Goal: Transaction & Acquisition: Purchase product/service

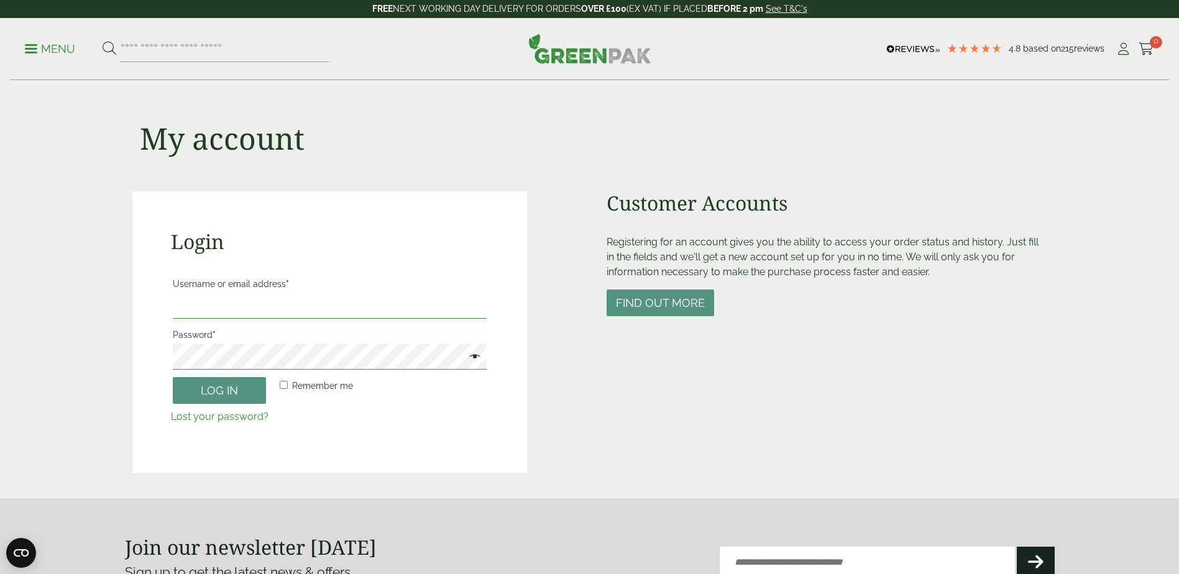
type input "**********"
click at [214, 407] on form "**********" at bounding box center [330, 349] width 318 height 151
click at [221, 396] on button "Log in" at bounding box center [219, 390] width 93 height 27
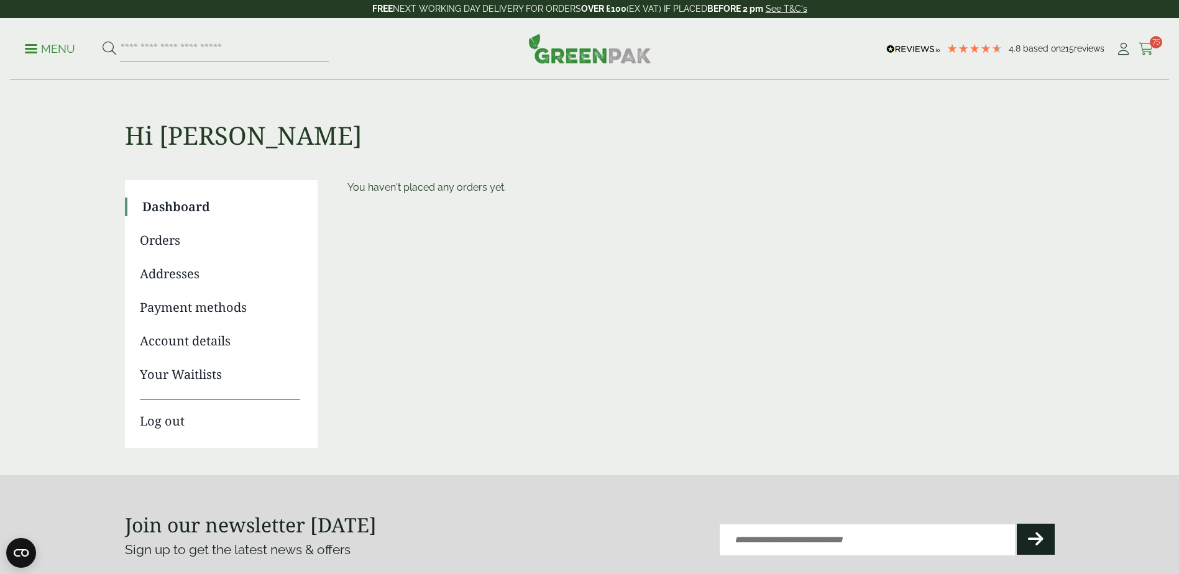
click at [1156, 43] on span "75" at bounding box center [1156, 42] width 12 height 12
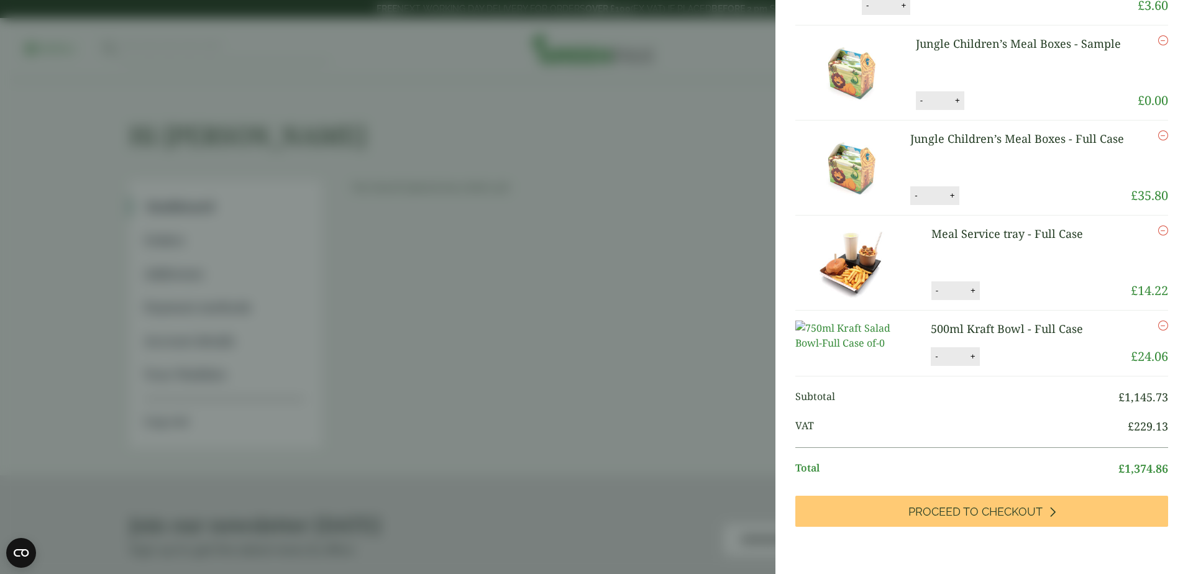
scroll to position [3704, 0]
click at [914, 191] on button "-" at bounding box center [916, 196] width 10 height 11
type input "*"
click at [980, 147] on li "Jungle Children’s Meal Boxes - Full Case Jungle Children’s Meal Boxes - Full Ca…" at bounding box center [982, 168] width 373 height 95
click at [917, 96] on button "-" at bounding box center [922, 101] width 10 height 11
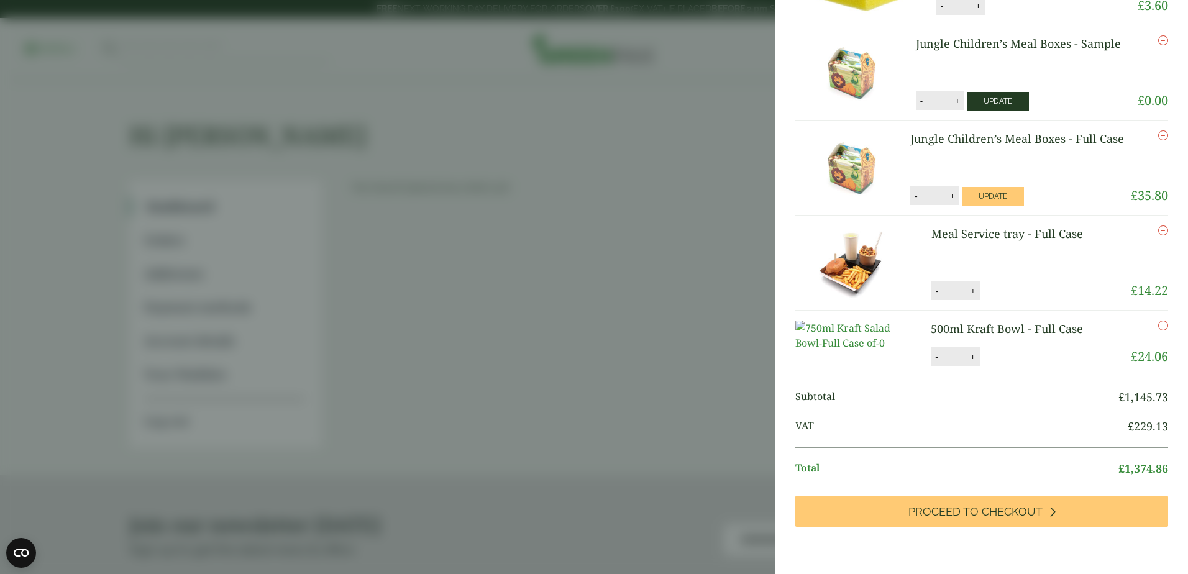
click at [985, 92] on button "Update" at bounding box center [998, 101] width 62 height 19
type input "*"
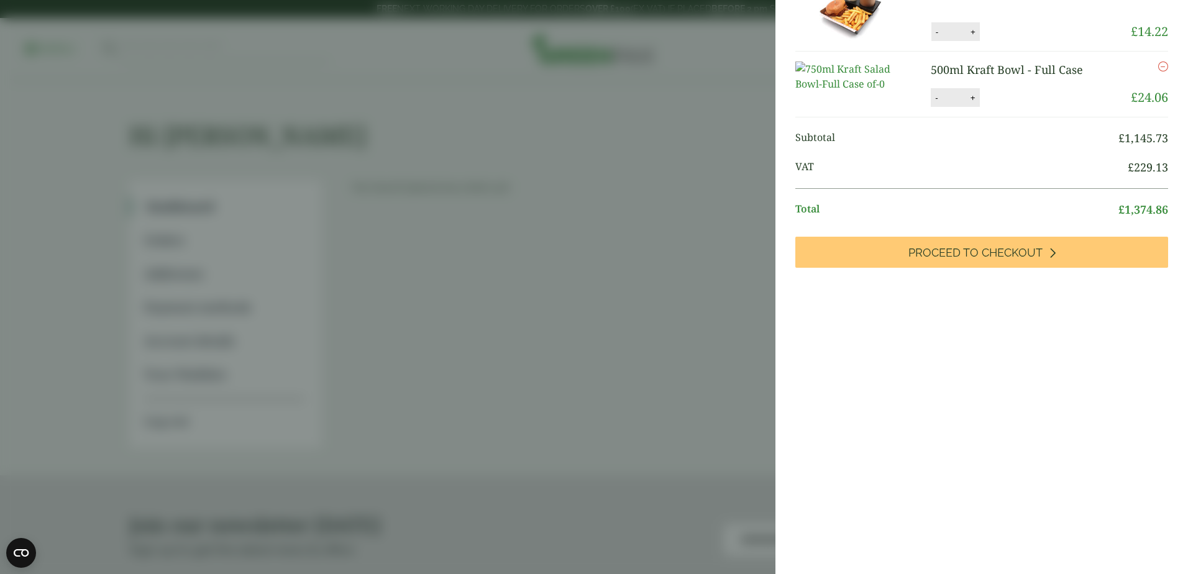
scroll to position [0, 0]
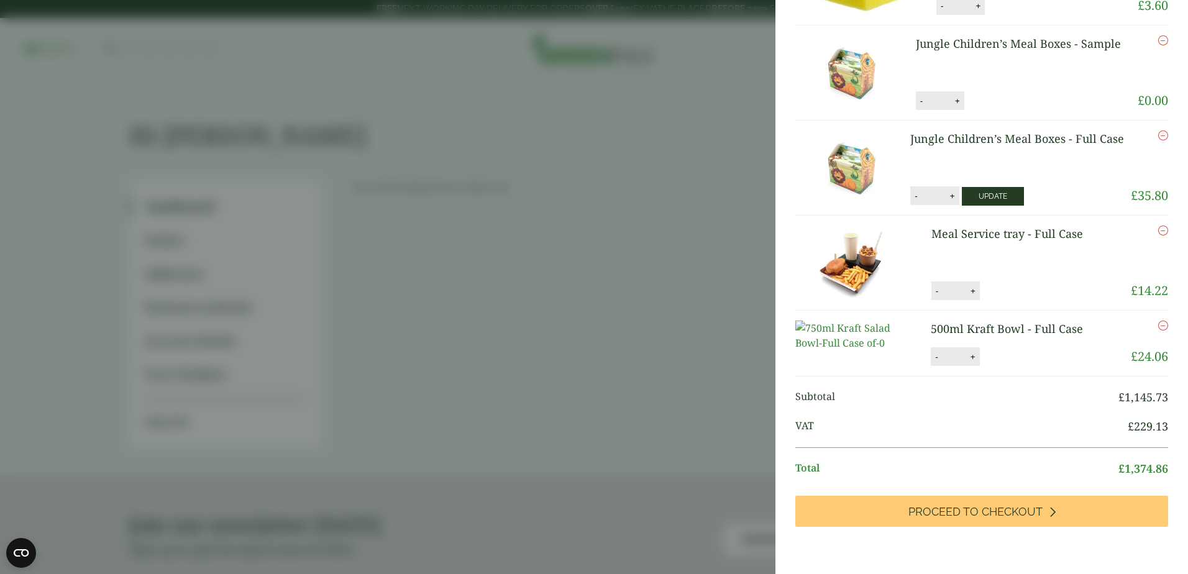
click at [976, 187] on button "Update" at bounding box center [993, 196] width 62 height 19
click at [914, 191] on button "-" at bounding box center [916, 196] width 10 height 11
type input "*"
click at [917, 191] on button "-" at bounding box center [916, 196] width 10 height 11
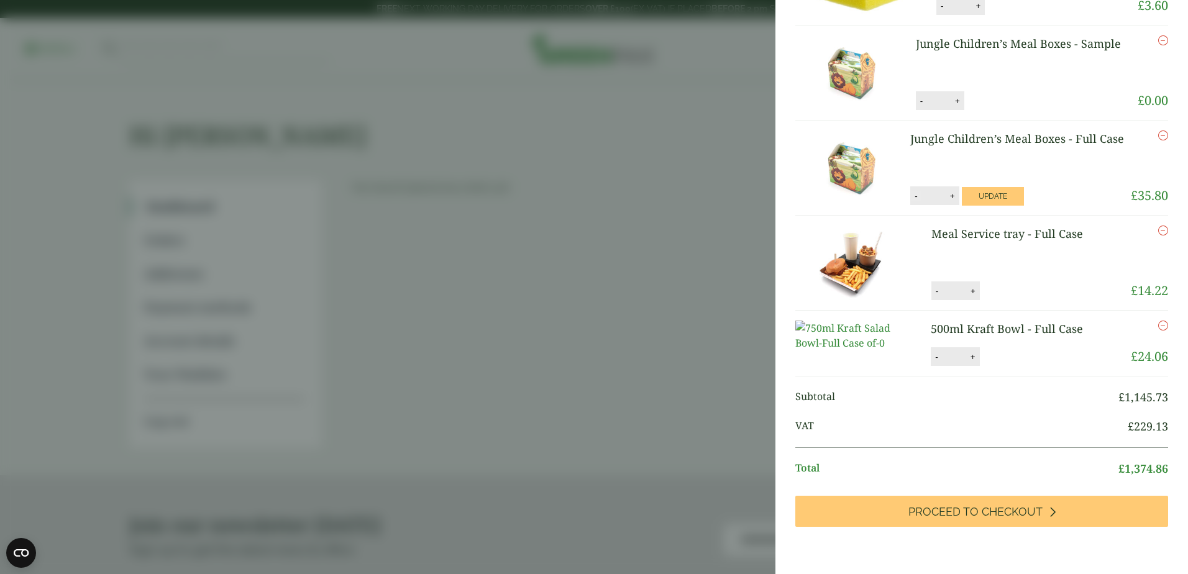
click at [916, 191] on button "-" at bounding box center [916, 196] width 10 height 11
click at [1159, 131] on icon "Remove this item" at bounding box center [1164, 136] width 10 height 10
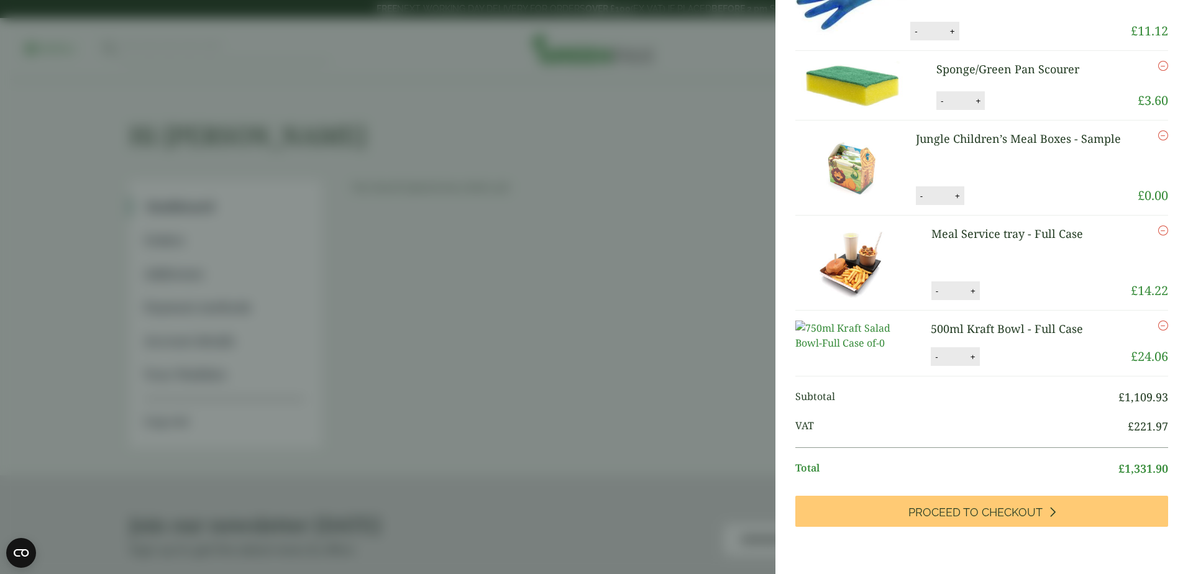
scroll to position [3660, 0]
click at [1159, 131] on icon "Remove this item" at bounding box center [1164, 136] width 10 height 10
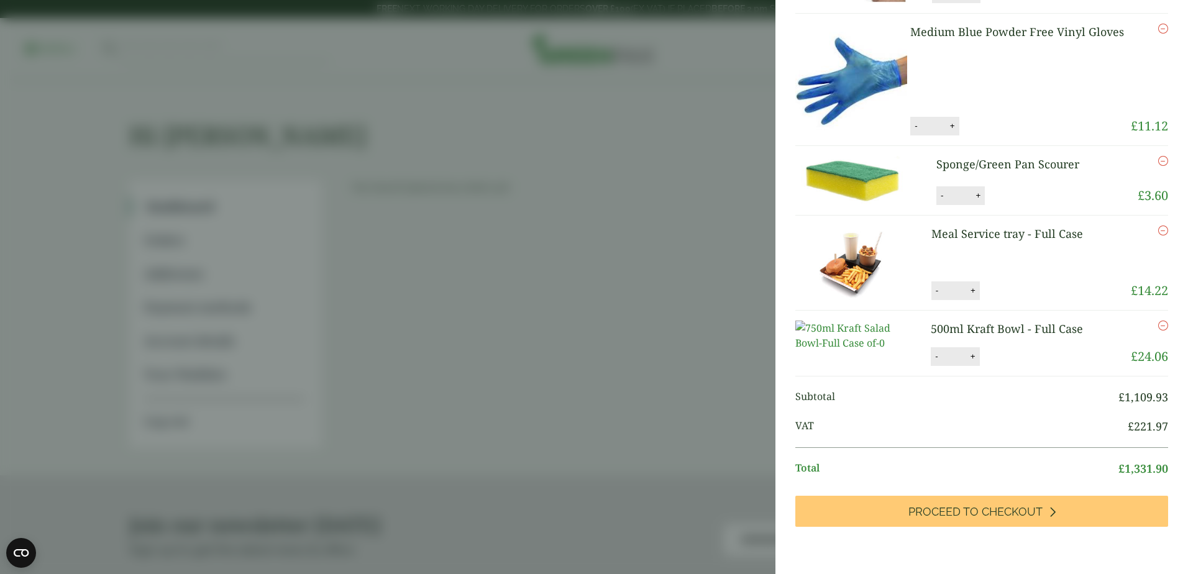
scroll to position [3616, 0]
click at [1142, 146] on li "Sponge/Green Pan Scourer Sponge/Green Pan Scourer quantity - * + Update Remove …" at bounding box center [982, 181] width 373 height 70
click at [1159, 156] on icon "Remove this item" at bounding box center [1164, 161] width 10 height 10
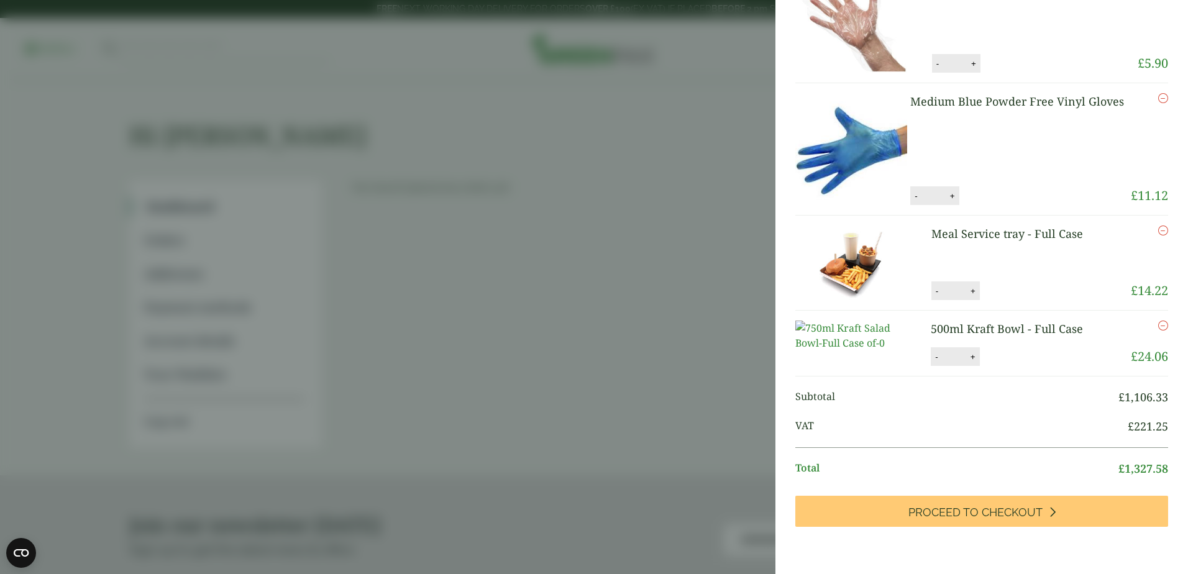
scroll to position [3495, 0]
click at [1159, 226] on icon "Remove this item" at bounding box center [1164, 231] width 10 height 10
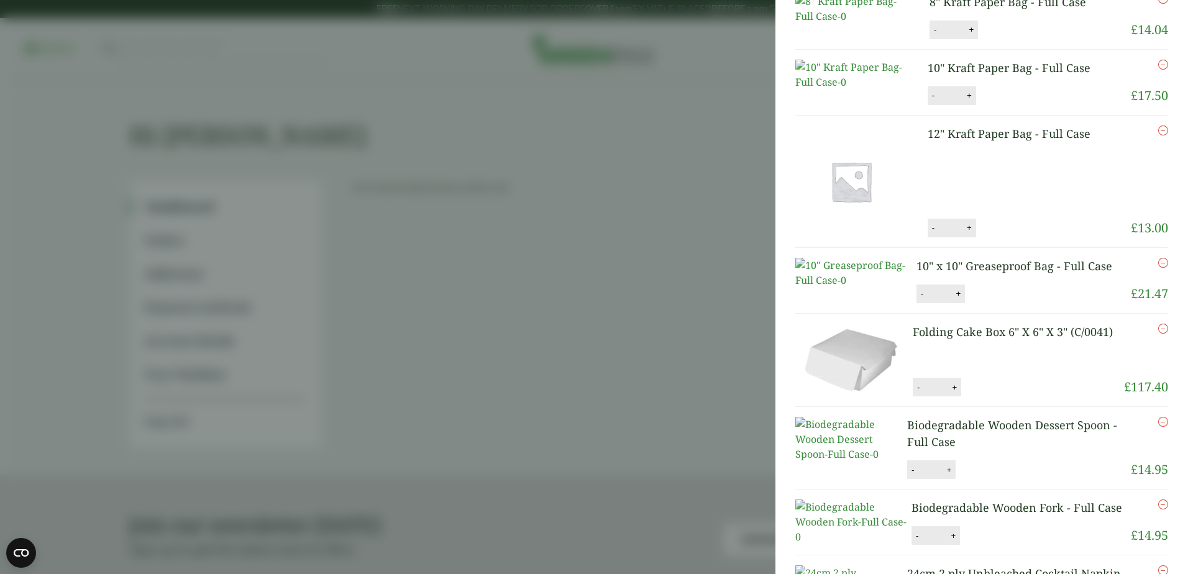
scroll to position [1732, 0]
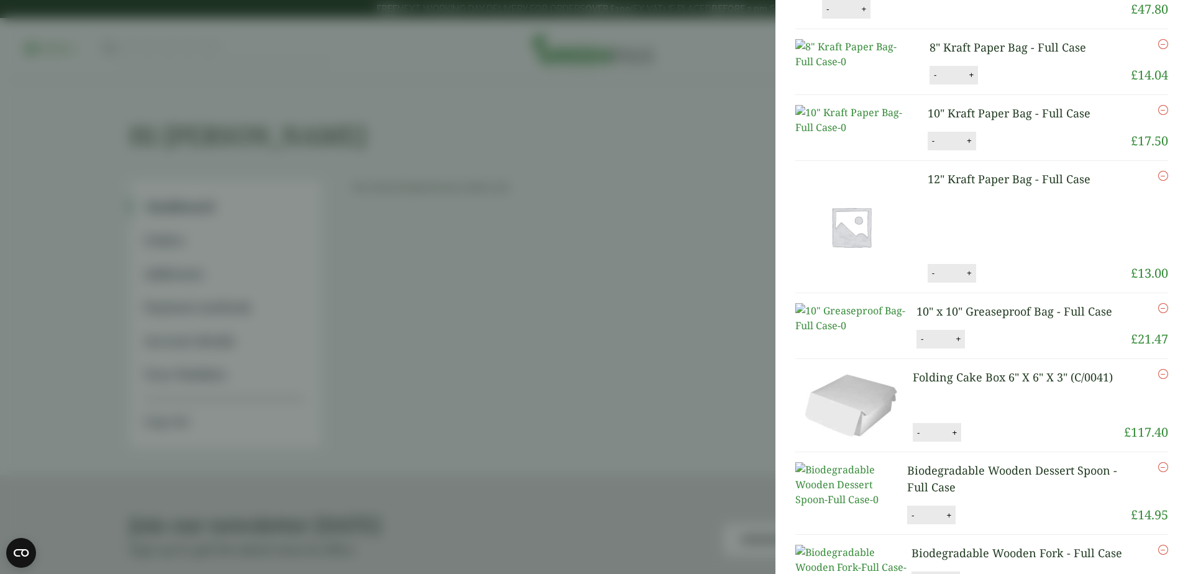
type input "*"
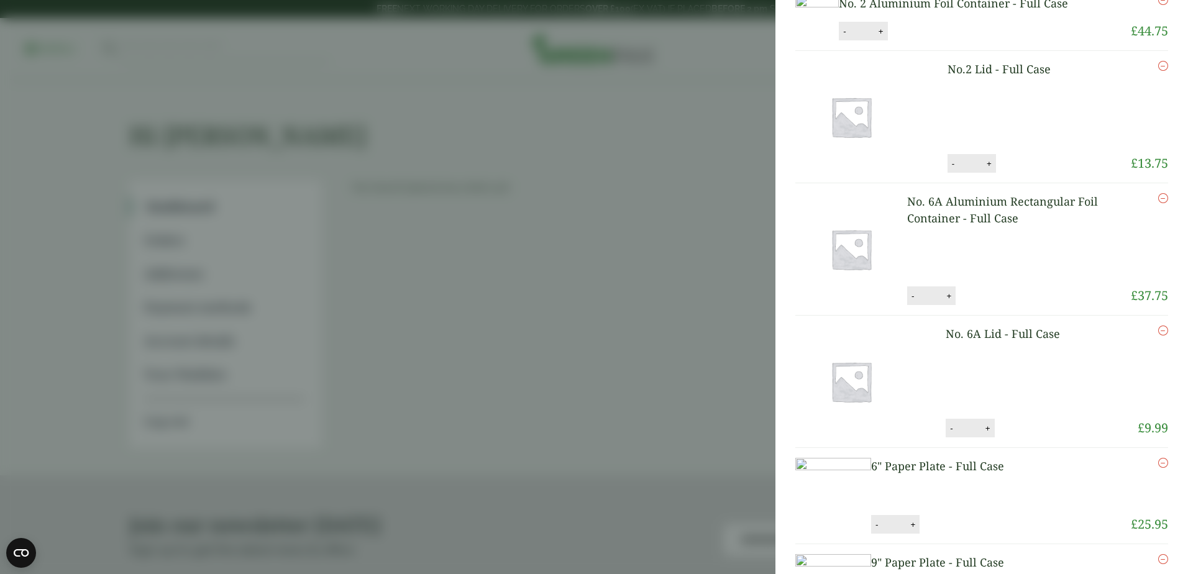
scroll to position [0, 0]
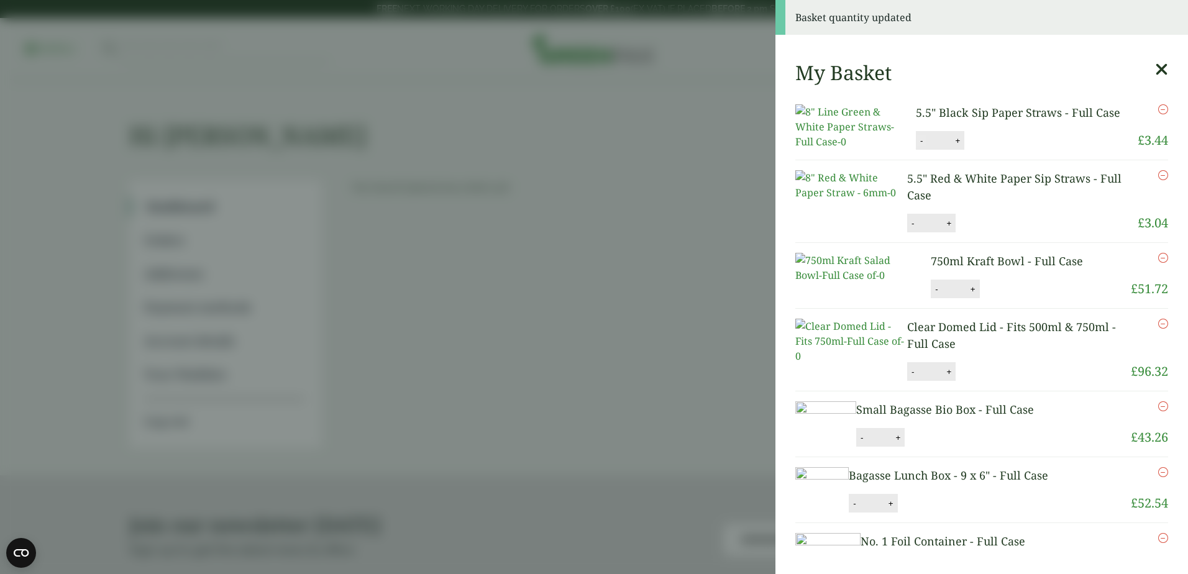
click at [917, 146] on button "-" at bounding box center [922, 141] width 10 height 11
type input "*"
click at [1159, 109] on icon "Remove this item" at bounding box center [1164, 109] width 10 height 10
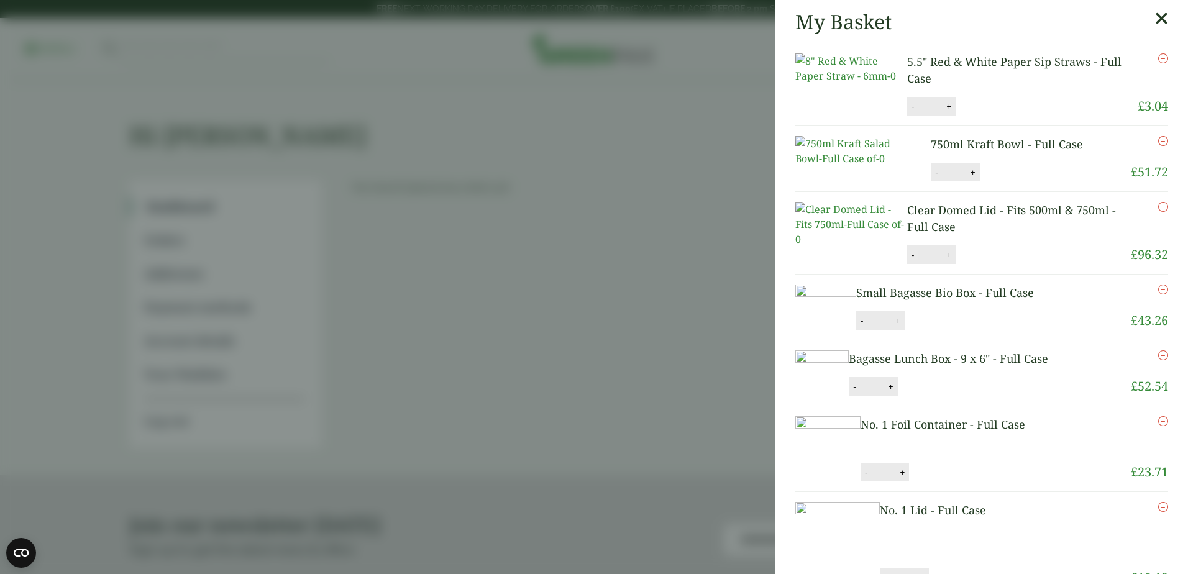
click at [911, 260] on button "-" at bounding box center [913, 255] width 10 height 11
type input "*"
click at [1009, 265] on button "Update" at bounding box center [990, 255] width 62 height 19
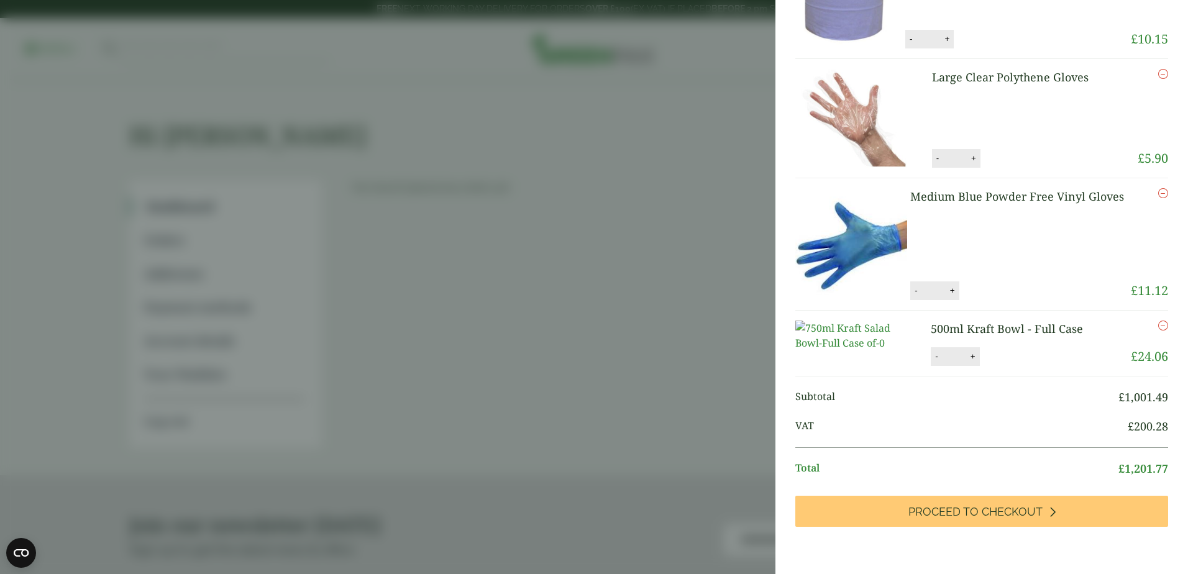
scroll to position [3254, 0]
click at [689, 331] on aside "My Basket 5.5" Red & White Paper Sip Straws - Full Case 5.5" Red & White Paper …" at bounding box center [594, 287] width 1188 height 574
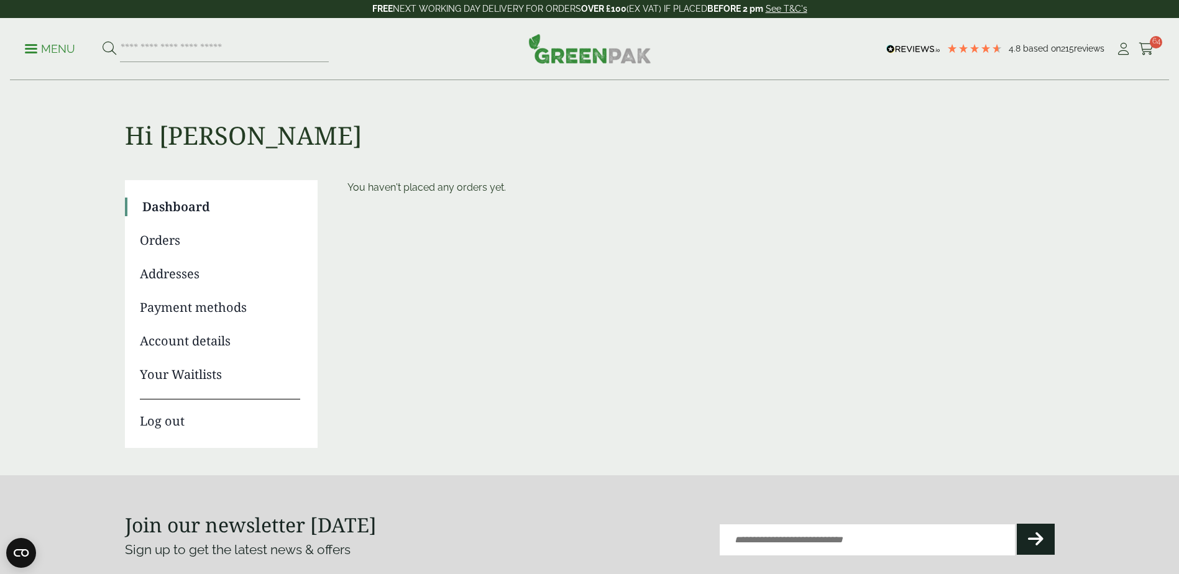
click at [21, 57] on div "Menu 4.8 Based on 215 reviews My Account" at bounding box center [589, 49] width 1159 height 62
click at [32, 52] on link "Menu" at bounding box center [50, 48] width 50 height 12
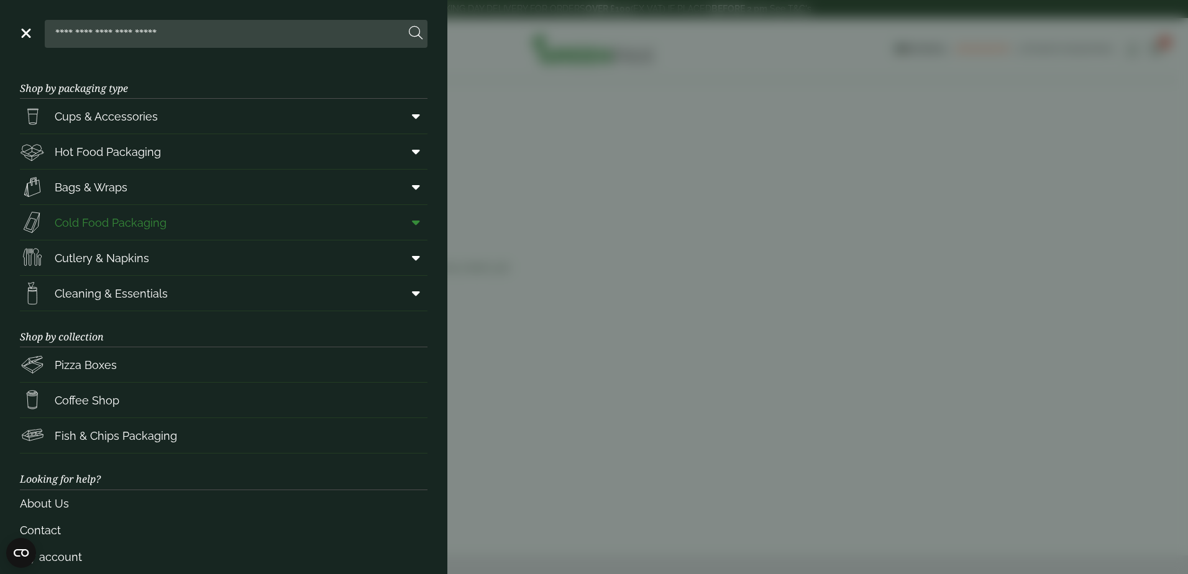
click at [197, 224] on link "Cold Food Packaging" at bounding box center [224, 222] width 408 height 35
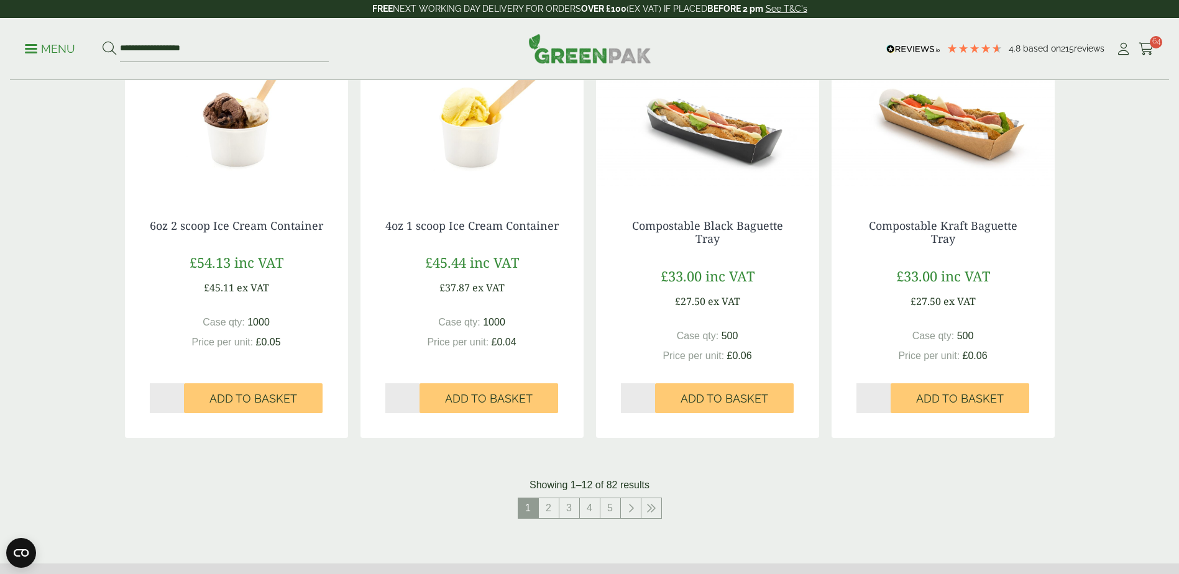
scroll to position [1368, 0]
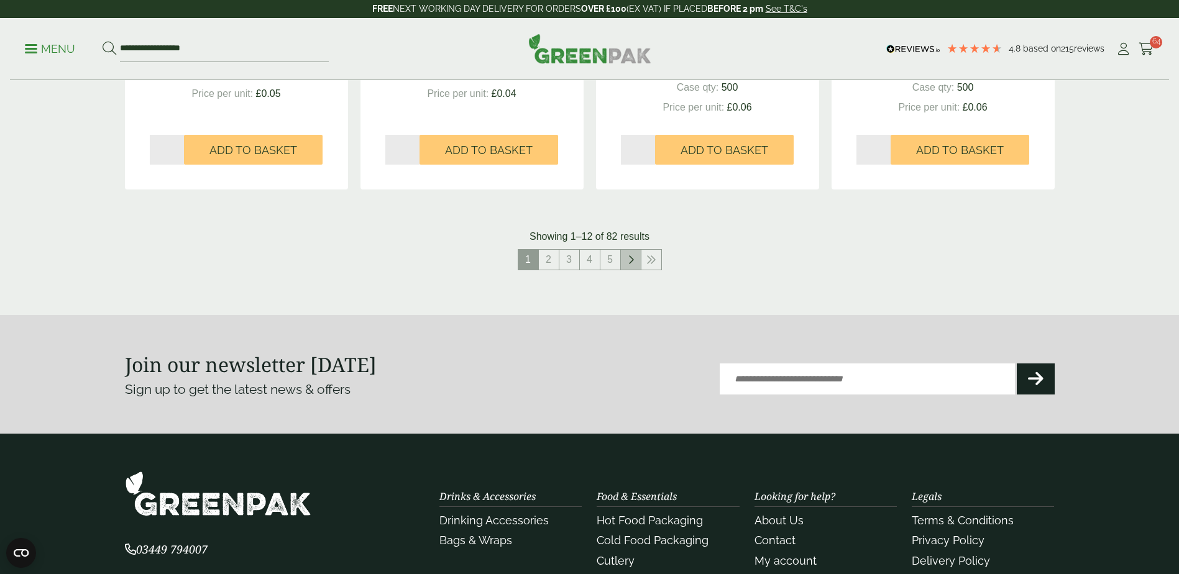
click at [637, 261] on link at bounding box center [631, 260] width 20 height 20
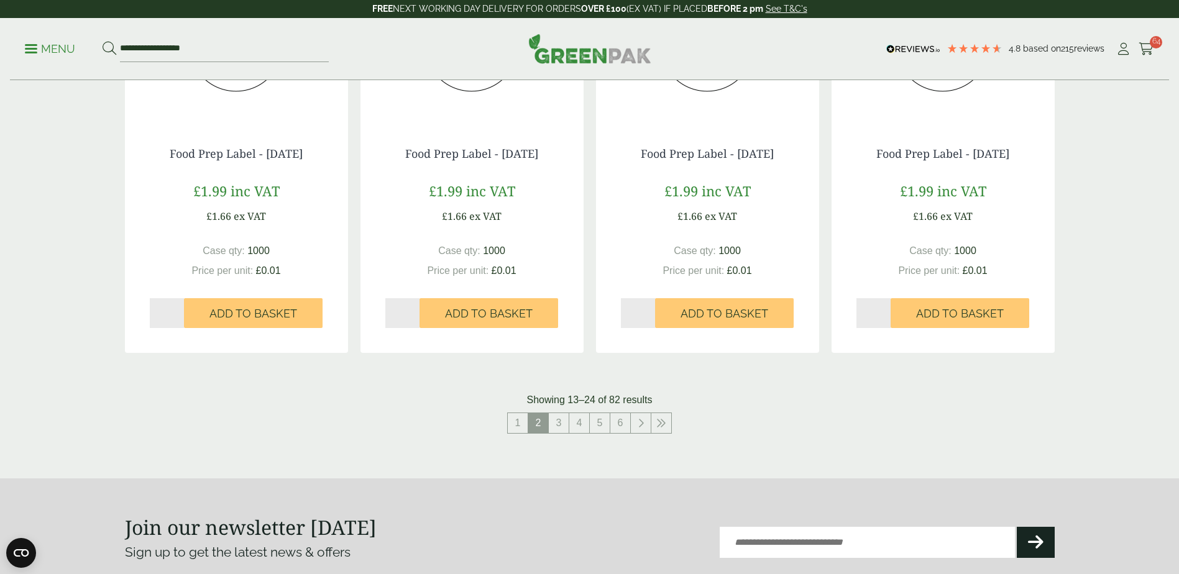
scroll to position [1243, 0]
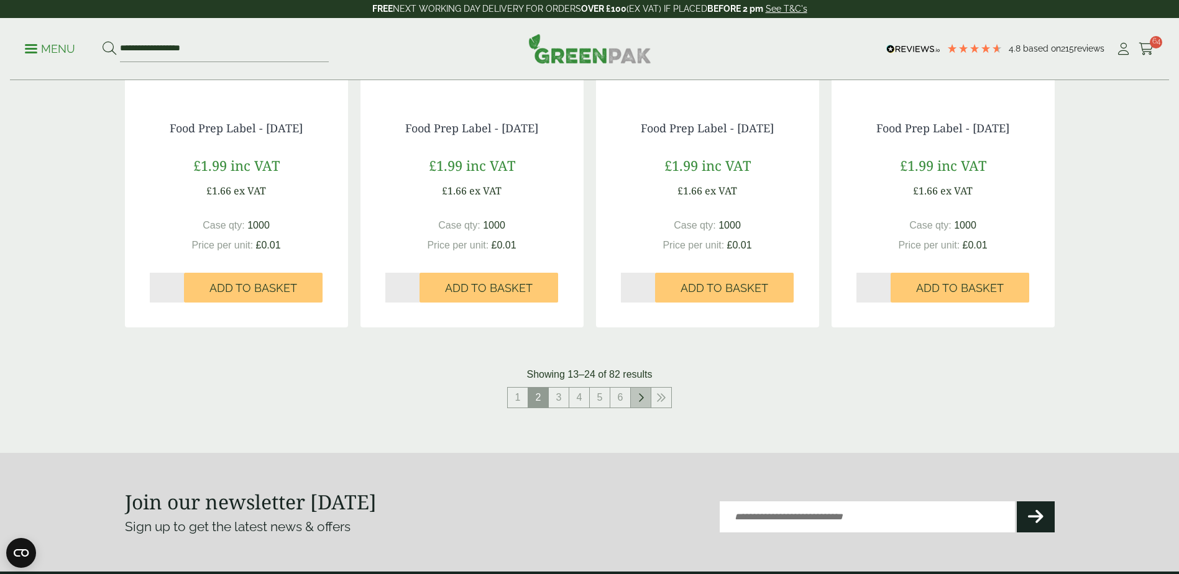
click at [636, 403] on link at bounding box center [641, 398] width 20 height 20
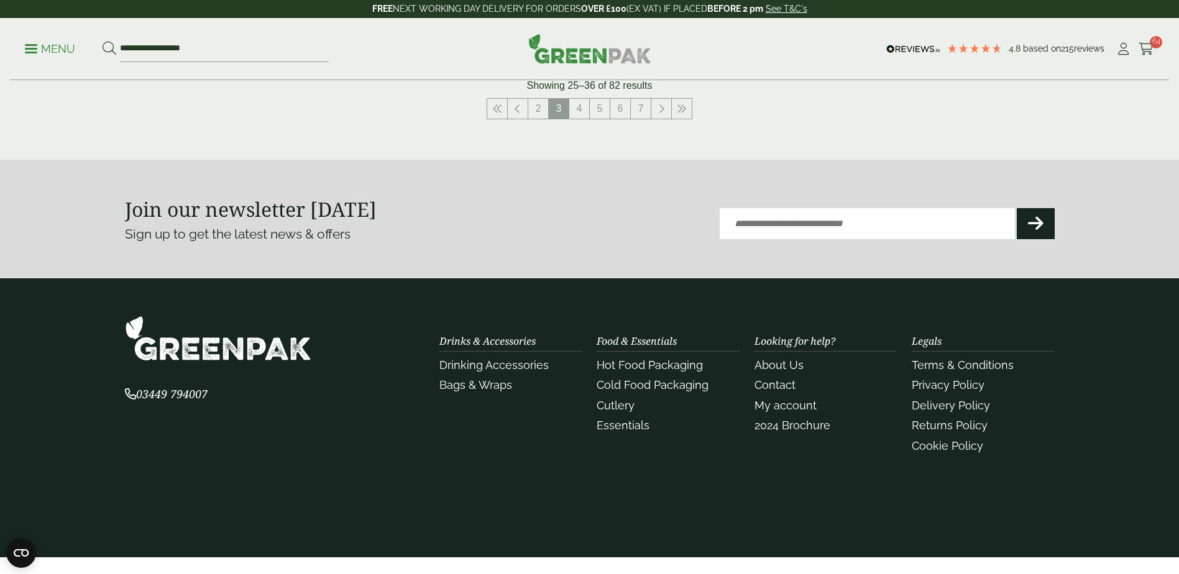
scroll to position [1119, 0]
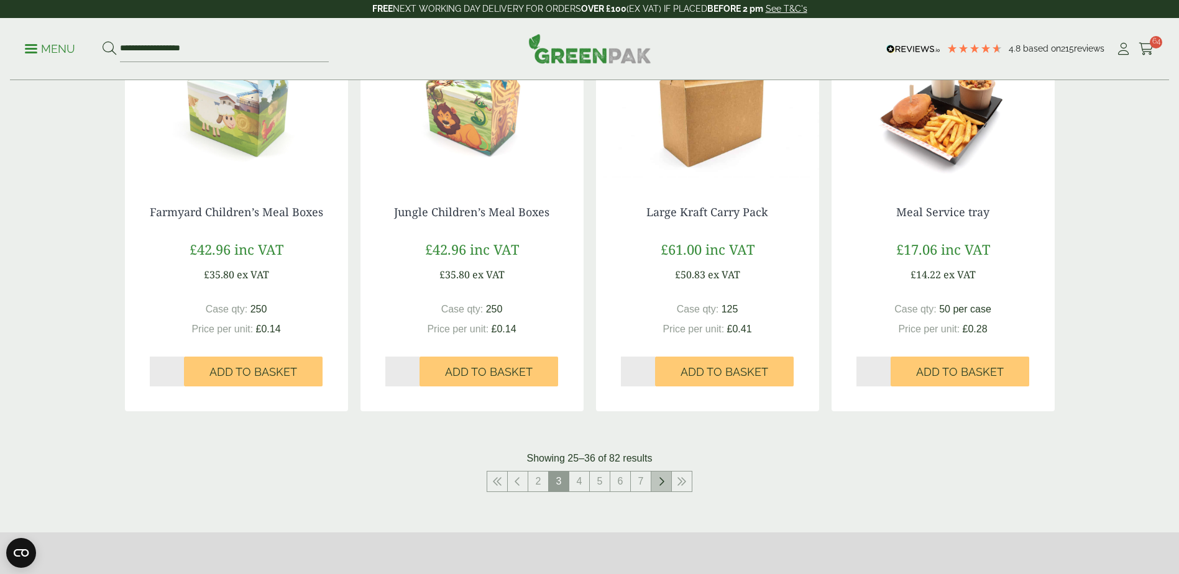
click at [655, 473] on link at bounding box center [661, 482] width 20 height 20
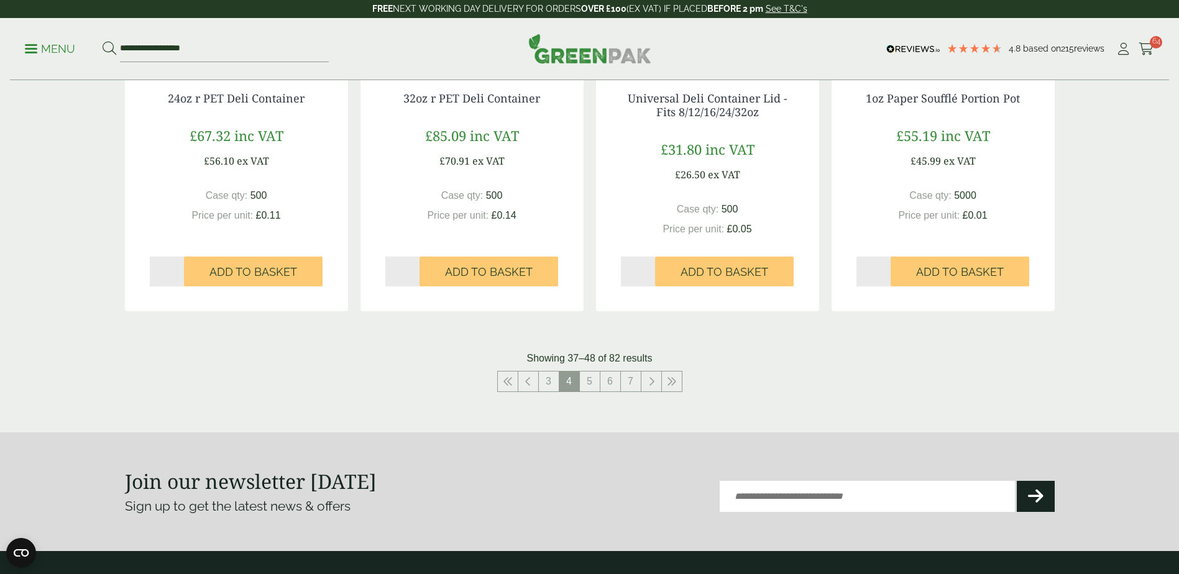
scroll to position [1368, 0]
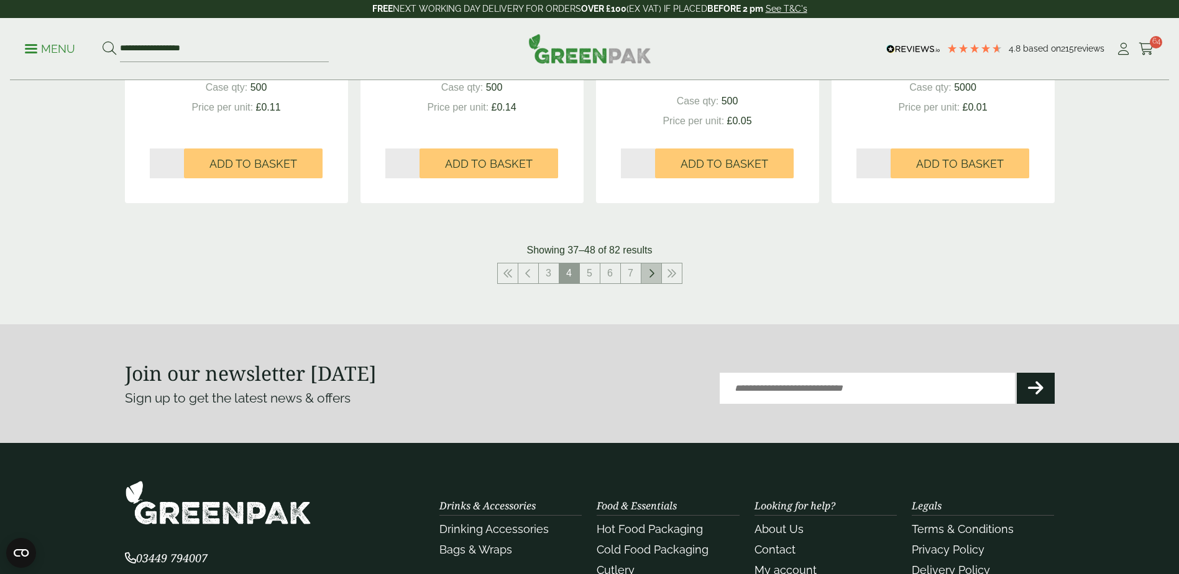
click at [650, 280] on link at bounding box center [651, 274] width 20 height 20
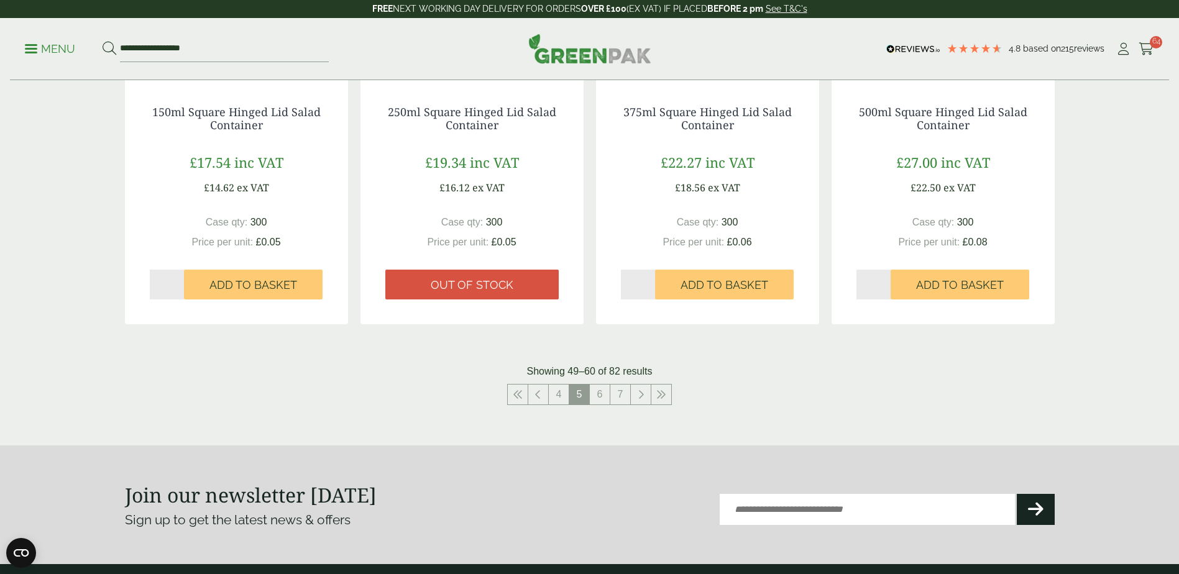
scroll to position [1243, 0]
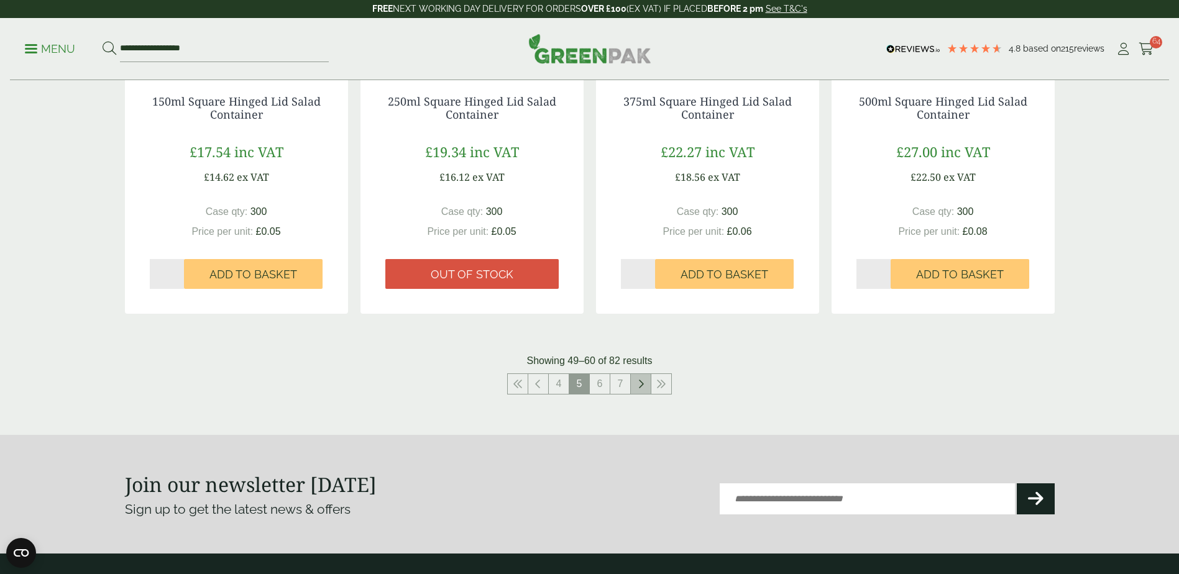
click at [645, 388] on link at bounding box center [641, 384] width 20 height 20
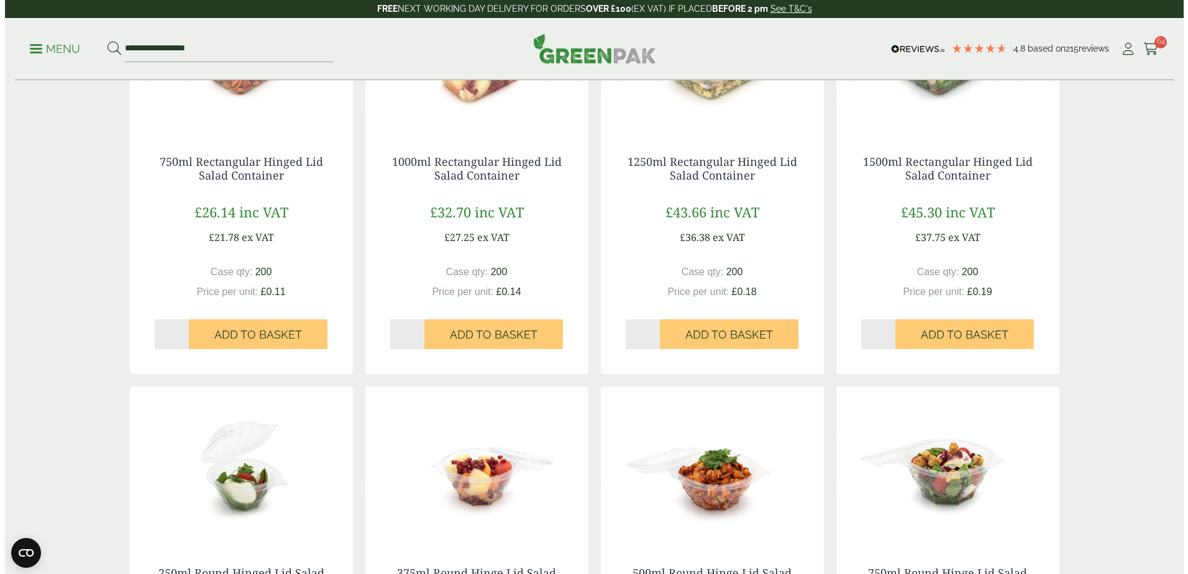
scroll to position [249, 0]
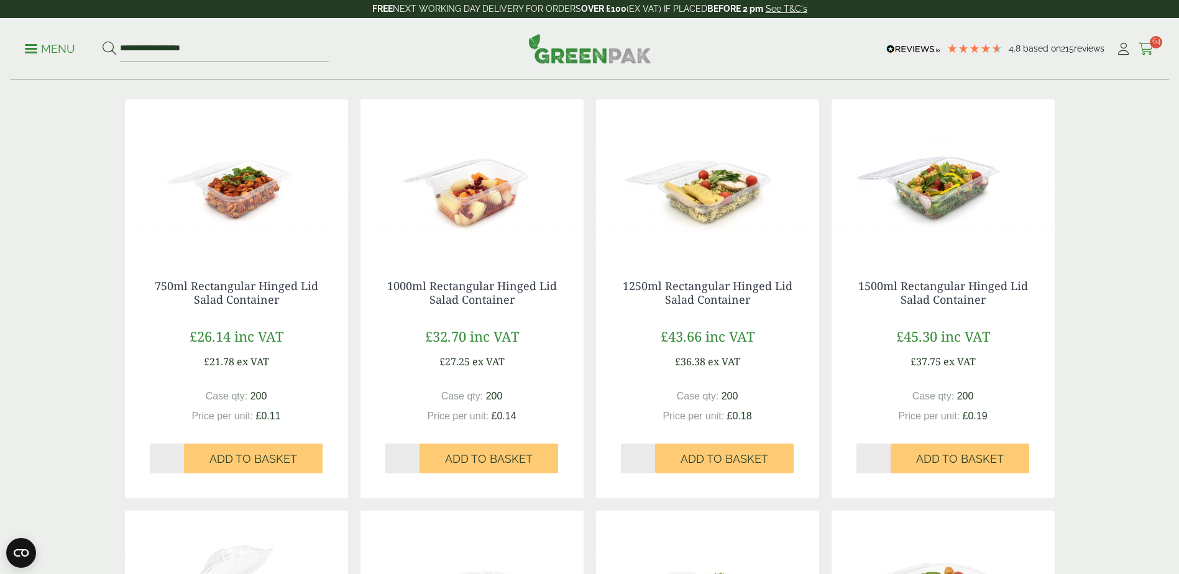
click at [1149, 50] on icon at bounding box center [1147, 49] width 16 height 12
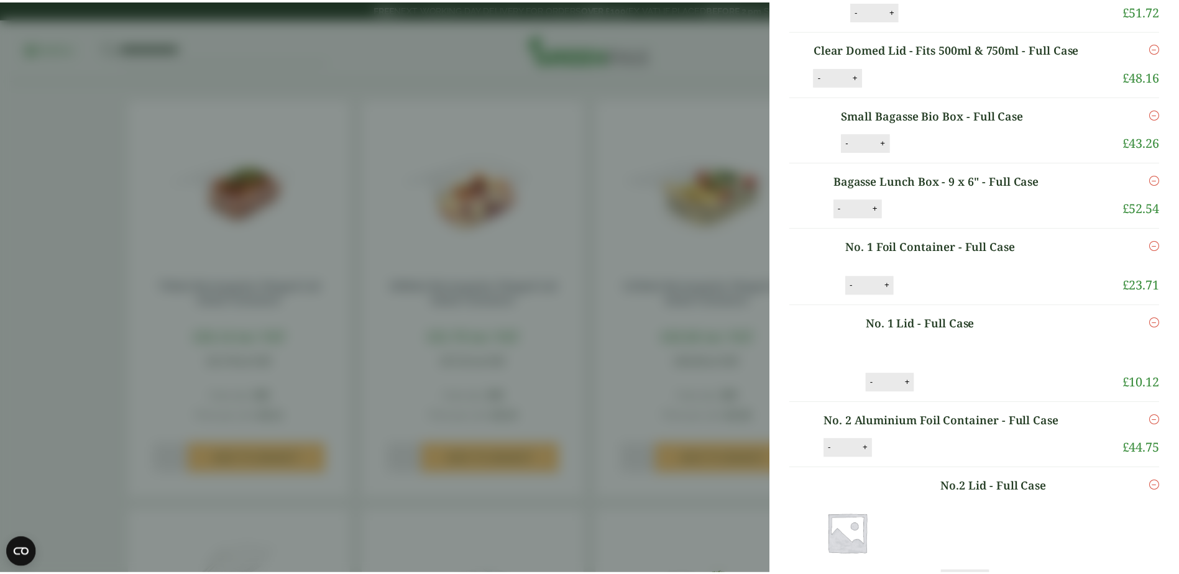
scroll to position [0, 0]
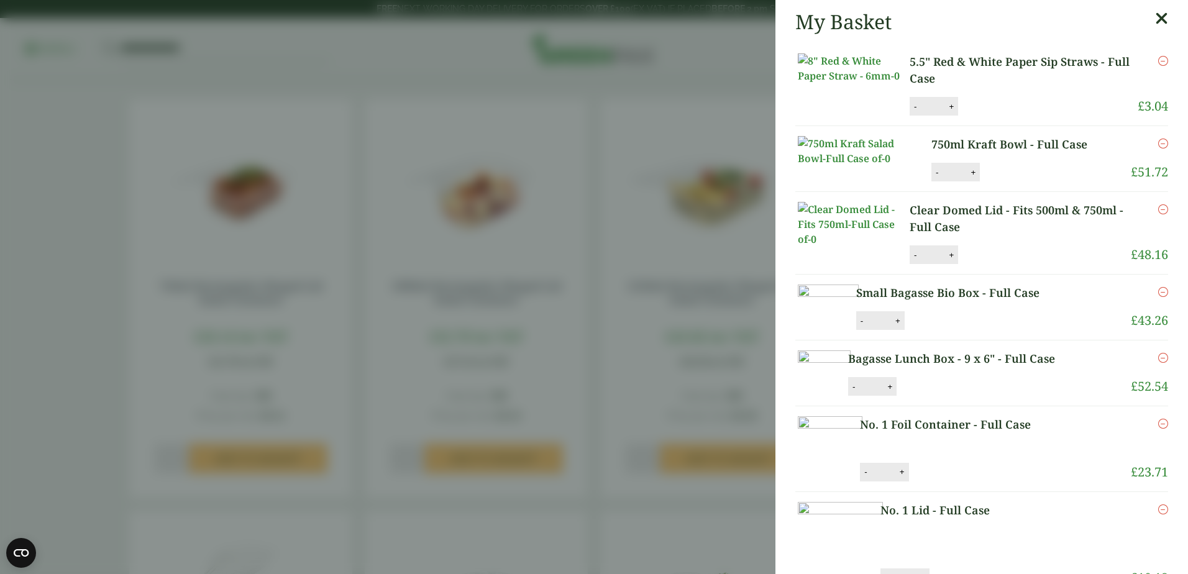
click at [597, 249] on aside "My Basket 5.5" Red & White Paper Sip Straws - Full Case 5.5" Red & White Paper …" at bounding box center [594, 287] width 1188 height 574
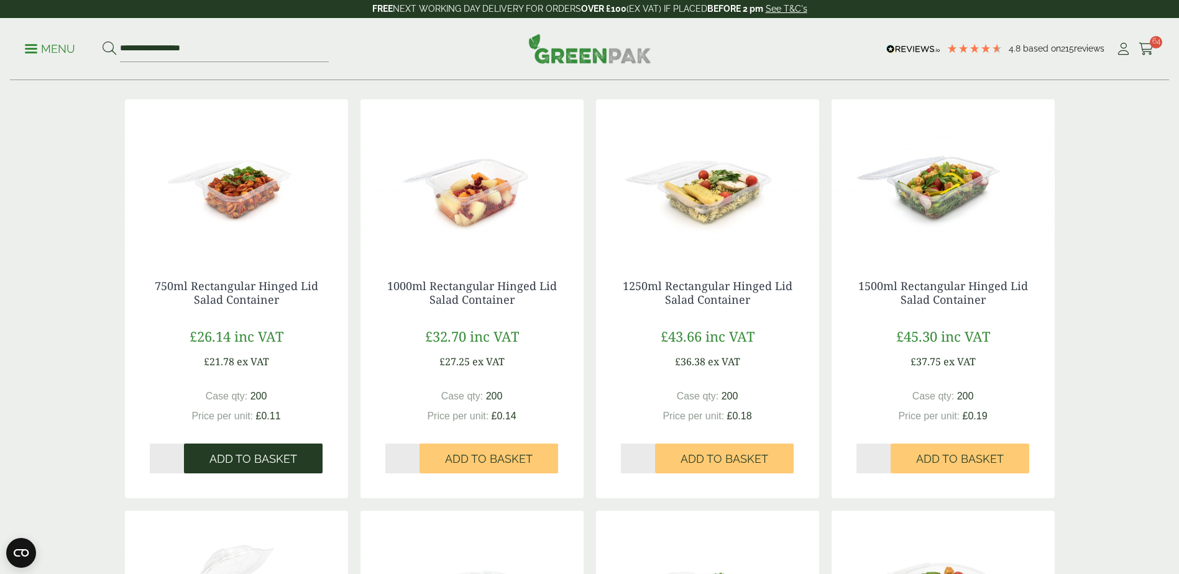
click at [282, 460] on span "Add to Basket" at bounding box center [253, 460] width 88 height 14
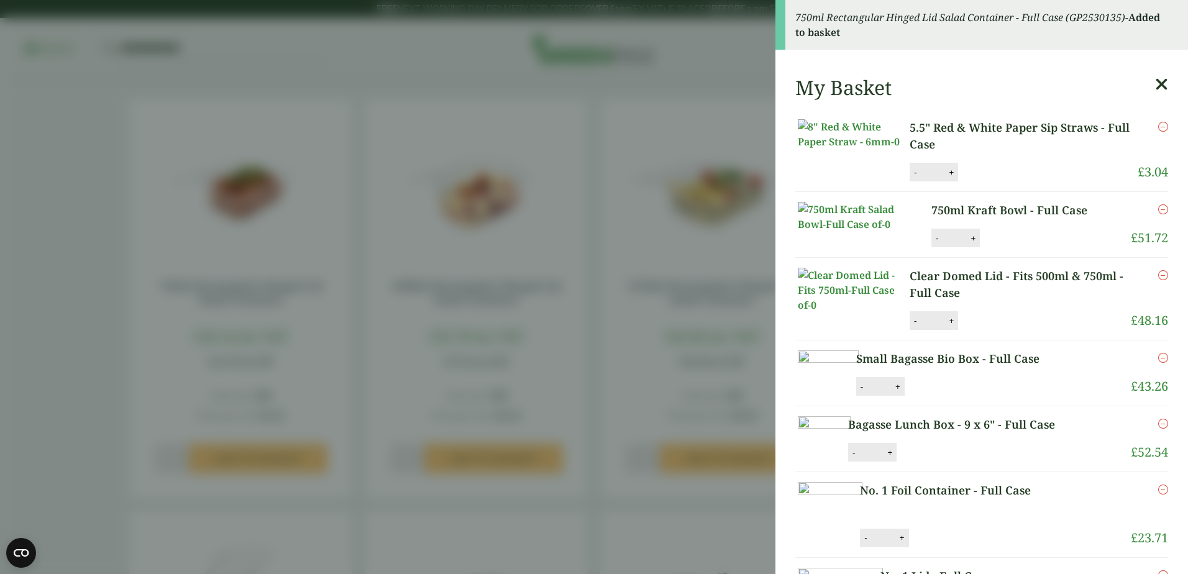
click at [650, 262] on aside "750ml Rectangular Hinged Lid Salad Container - Full Case (GP2530135) - Added to…" at bounding box center [594, 287] width 1188 height 574
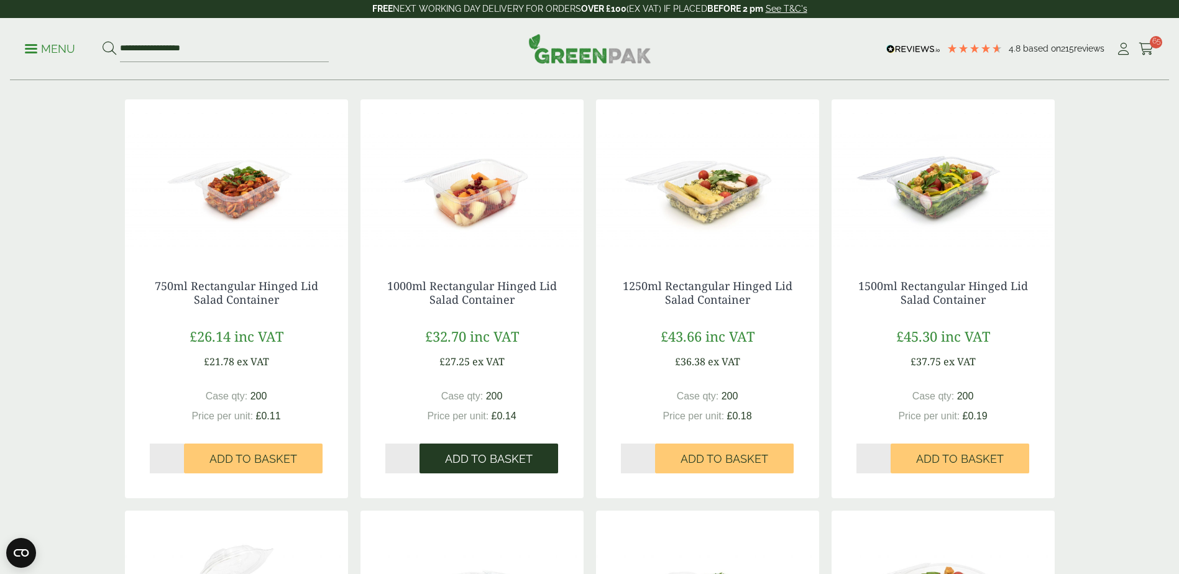
click at [499, 462] on span "Add to Basket" at bounding box center [489, 460] width 88 height 14
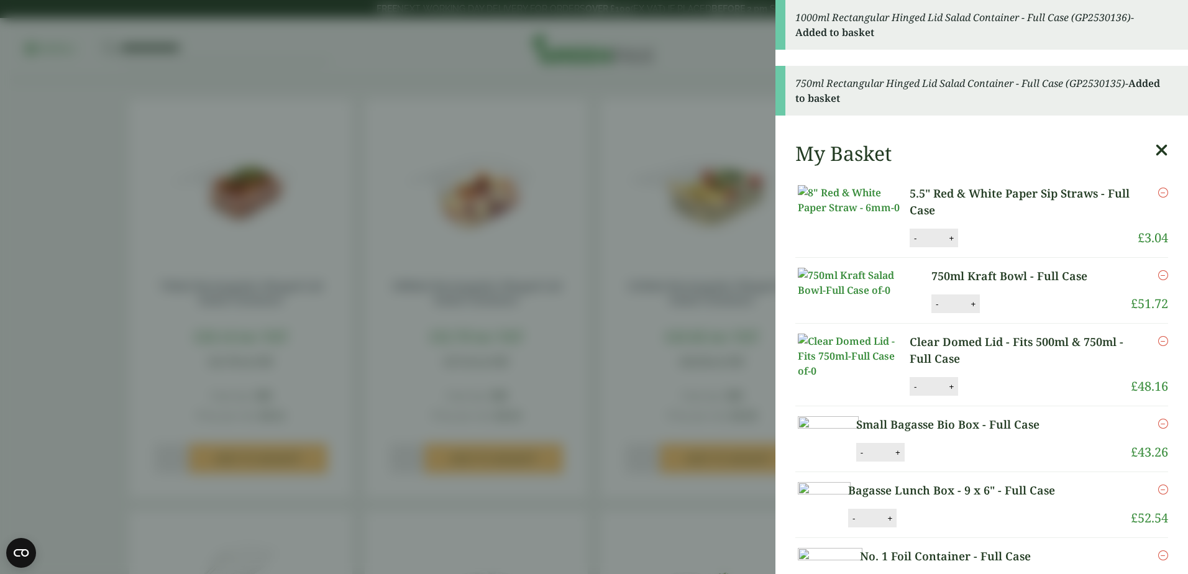
click at [605, 365] on aside "1000ml Rectangular Hinged Lid Salad Container - Full Case (GP2530136) - Added t…" at bounding box center [594, 287] width 1188 height 574
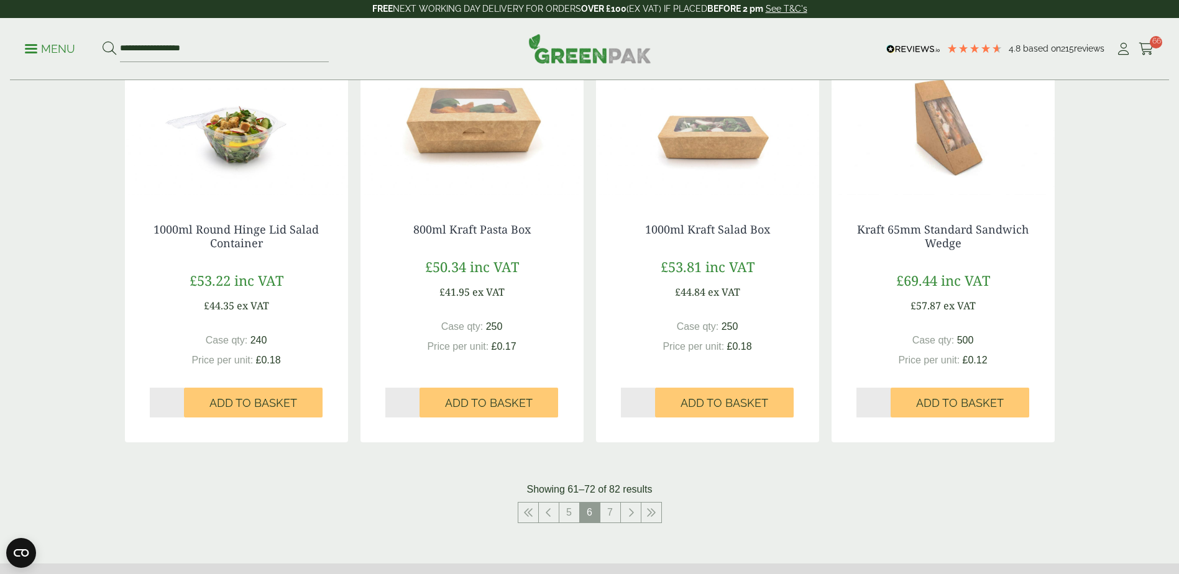
scroll to position [1492, 0]
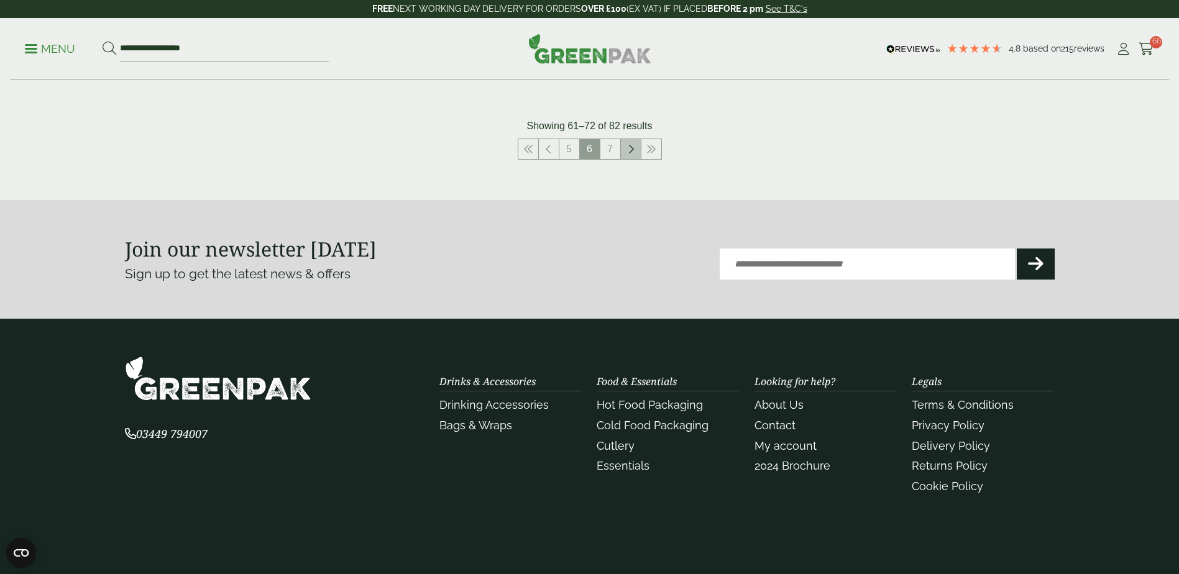
click at [628, 149] on icon at bounding box center [631, 149] width 6 height 10
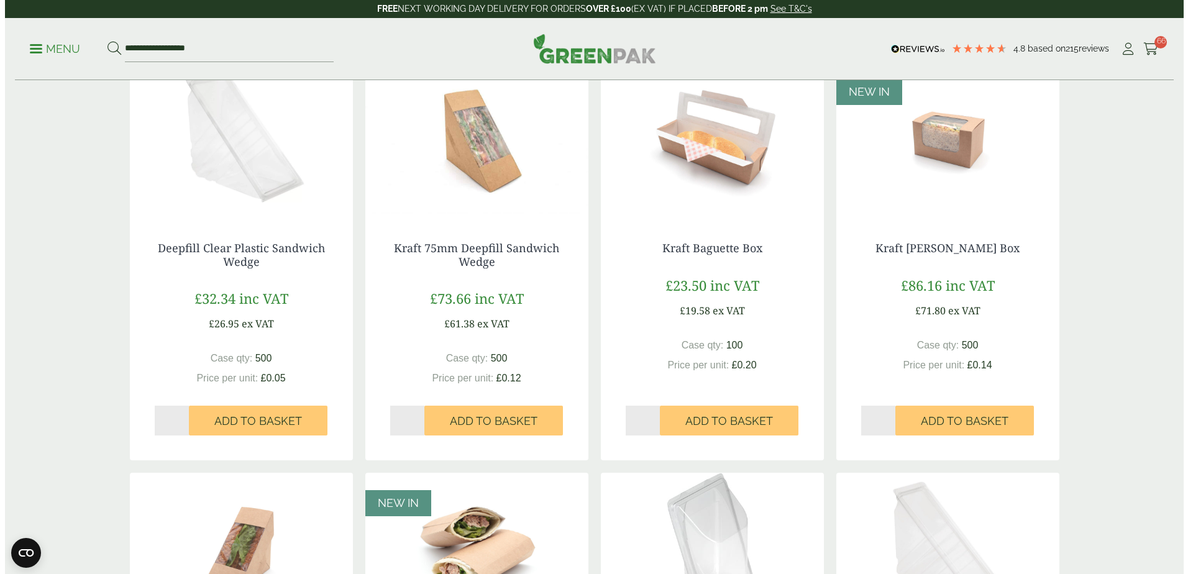
scroll to position [249, 0]
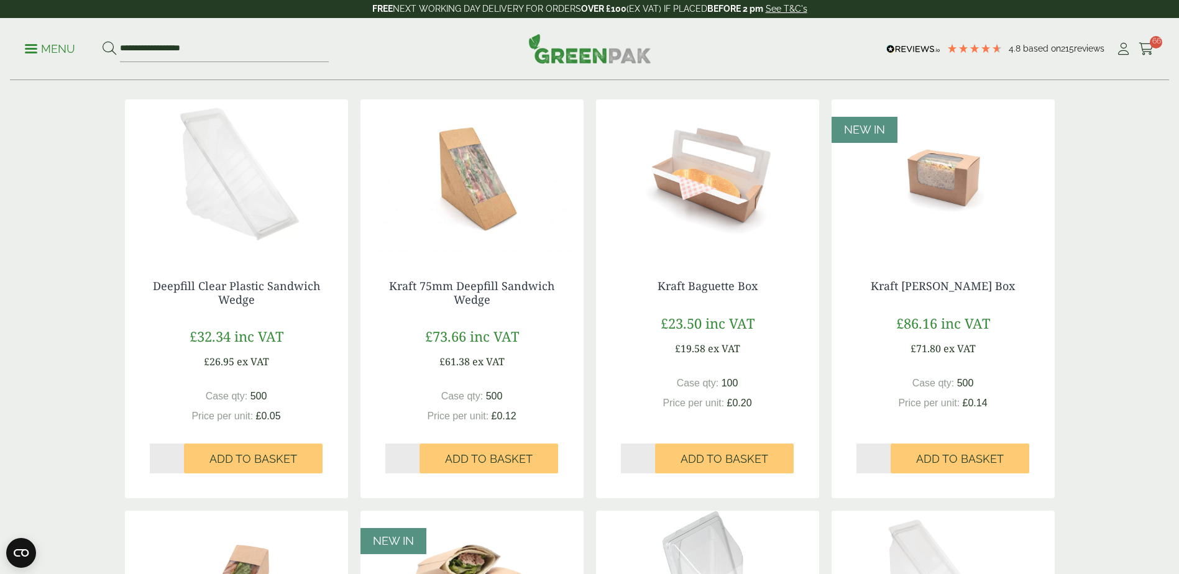
click at [27, 50] on p "Menu" at bounding box center [50, 49] width 50 height 15
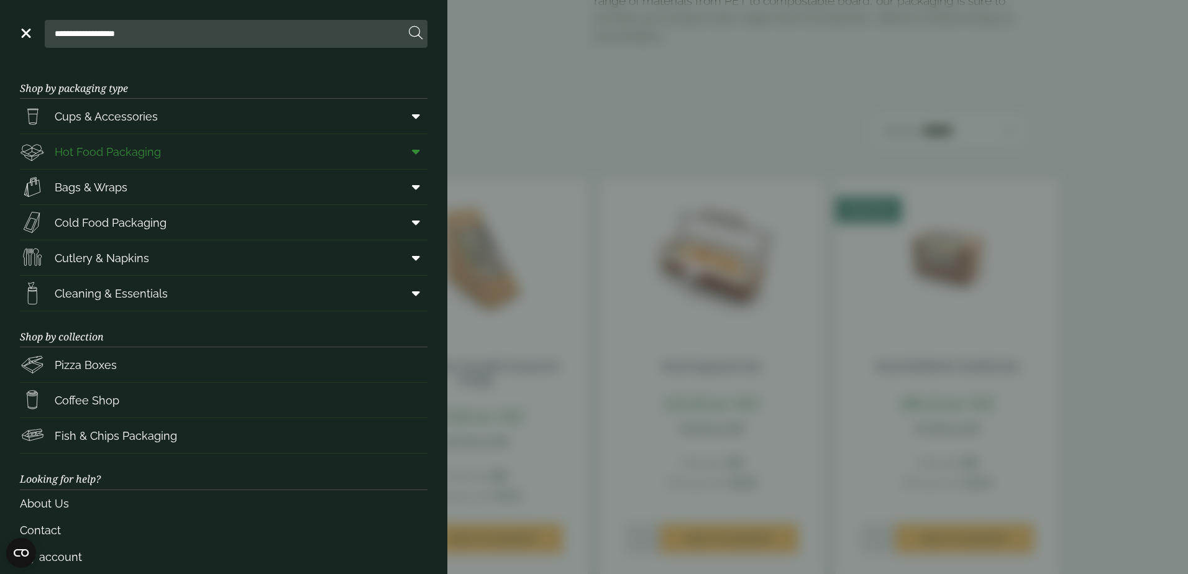
click at [212, 142] on link "Hot Food Packaging" at bounding box center [224, 151] width 408 height 35
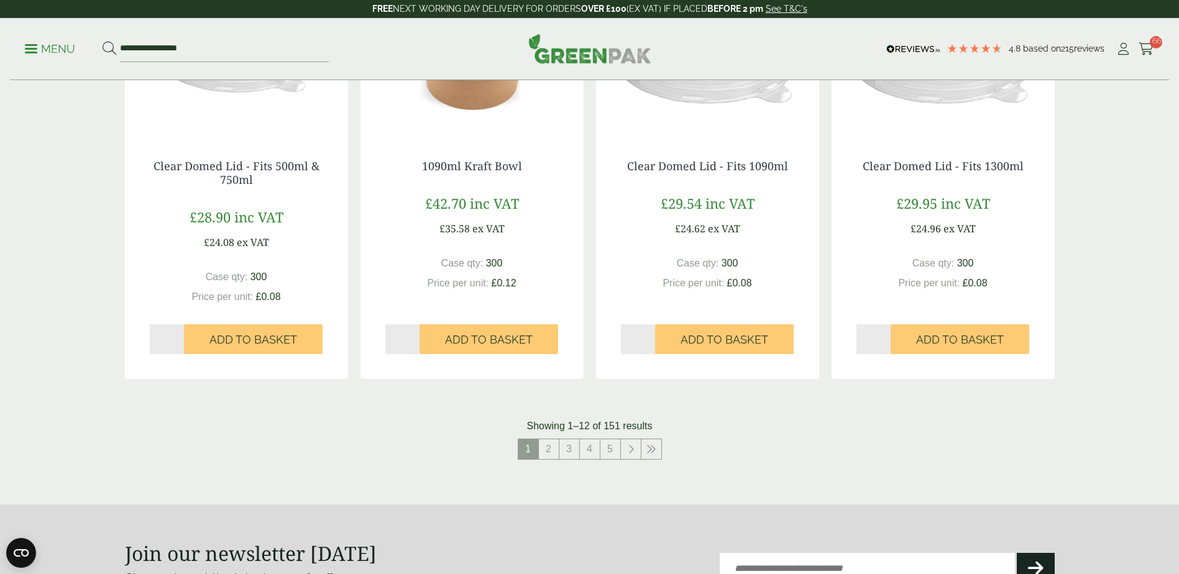
scroll to position [1368, 0]
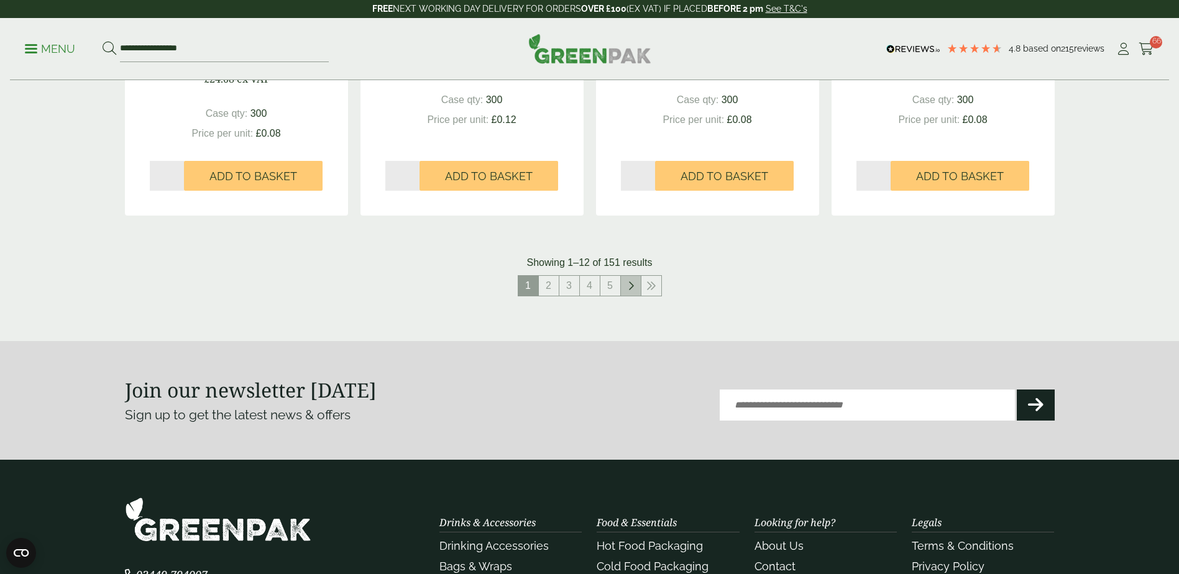
click at [623, 285] on link at bounding box center [631, 286] width 20 height 20
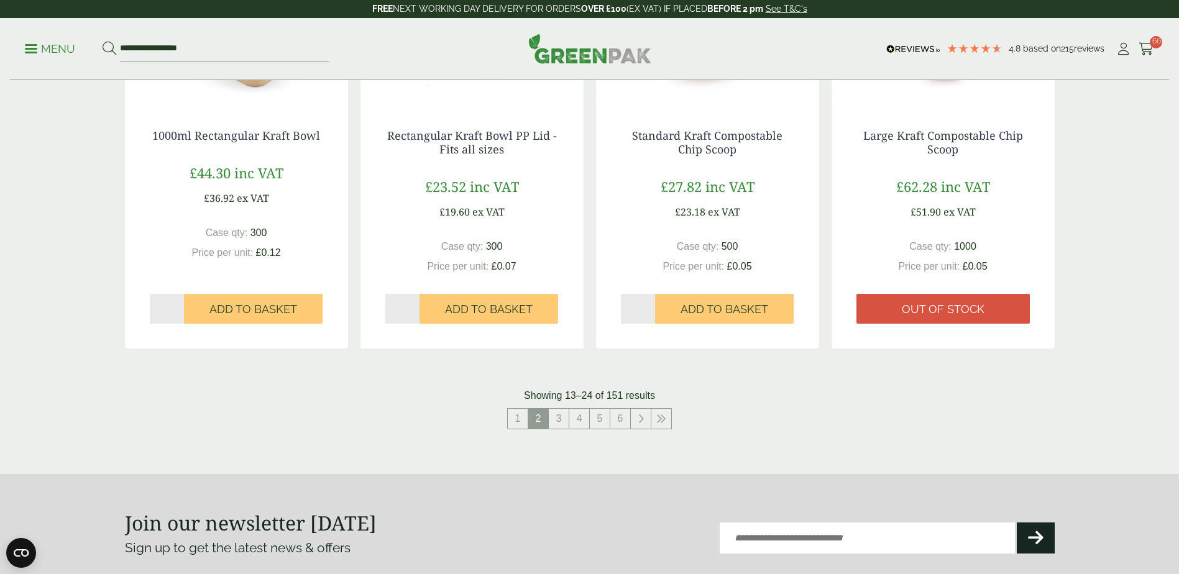
scroll to position [1492, 0]
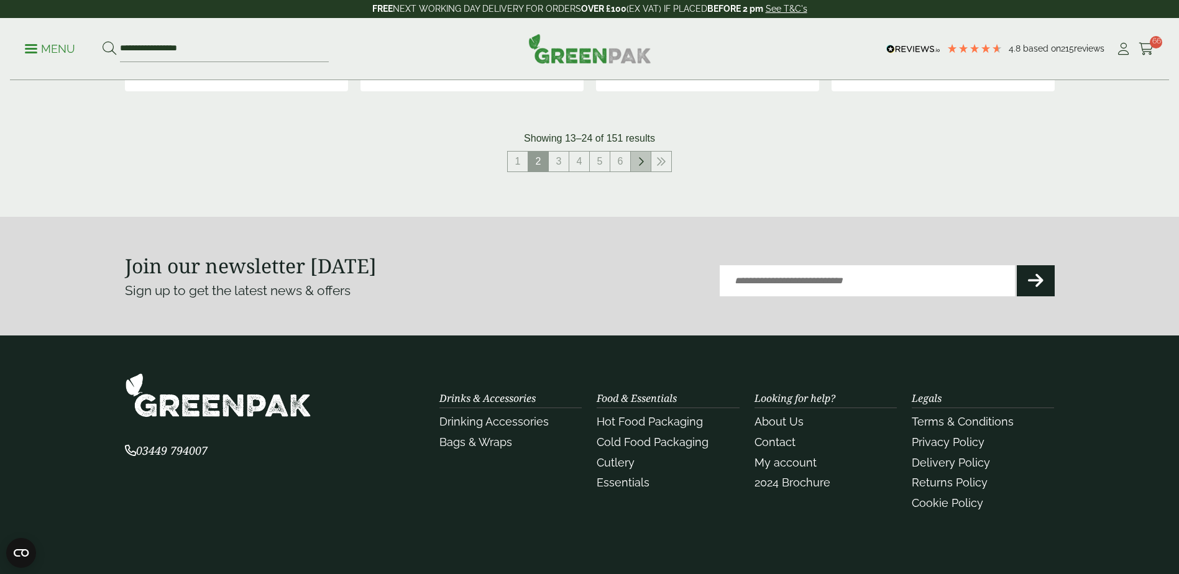
click at [641, 157] on icon at bounding box center [641, 162] width 6 height 10
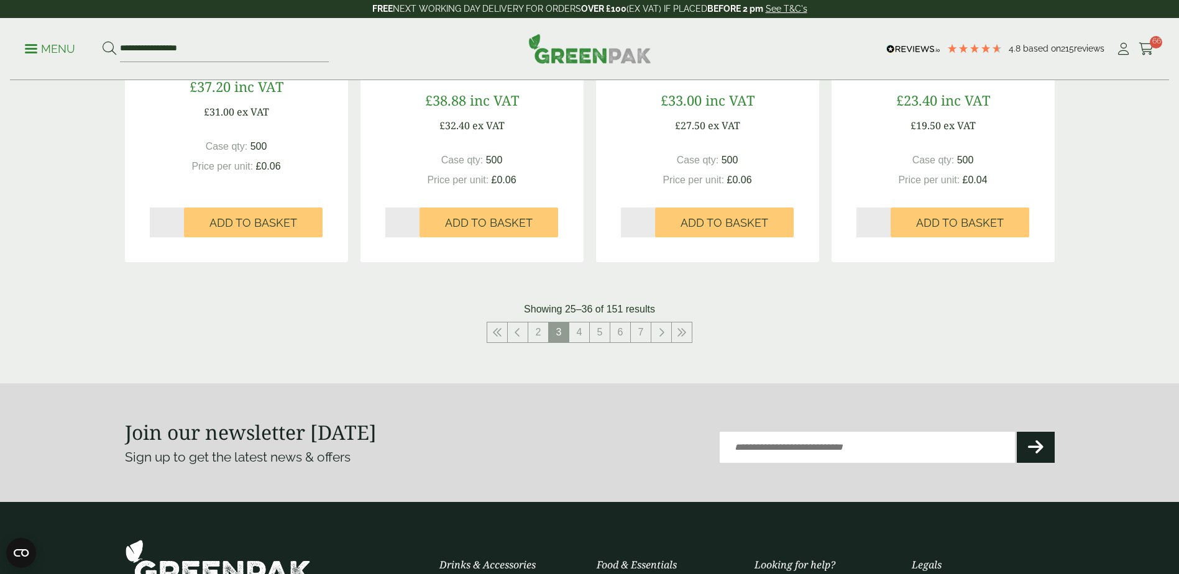
scroll to position [1368, 0]
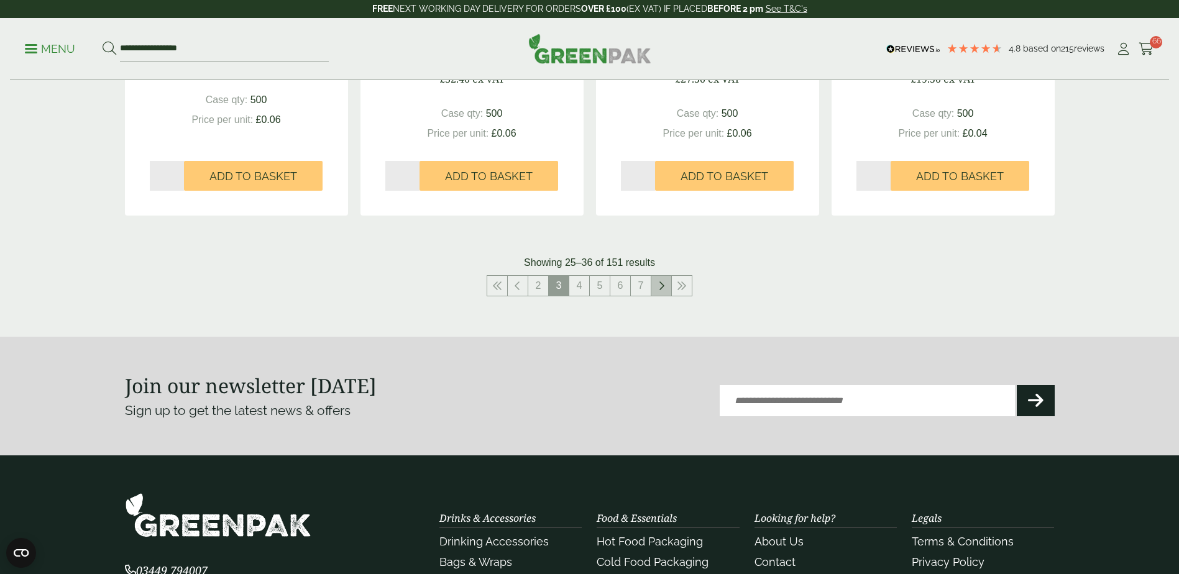
click at [654, 276] on link at bounding box center [661, 286] width 20 height 20
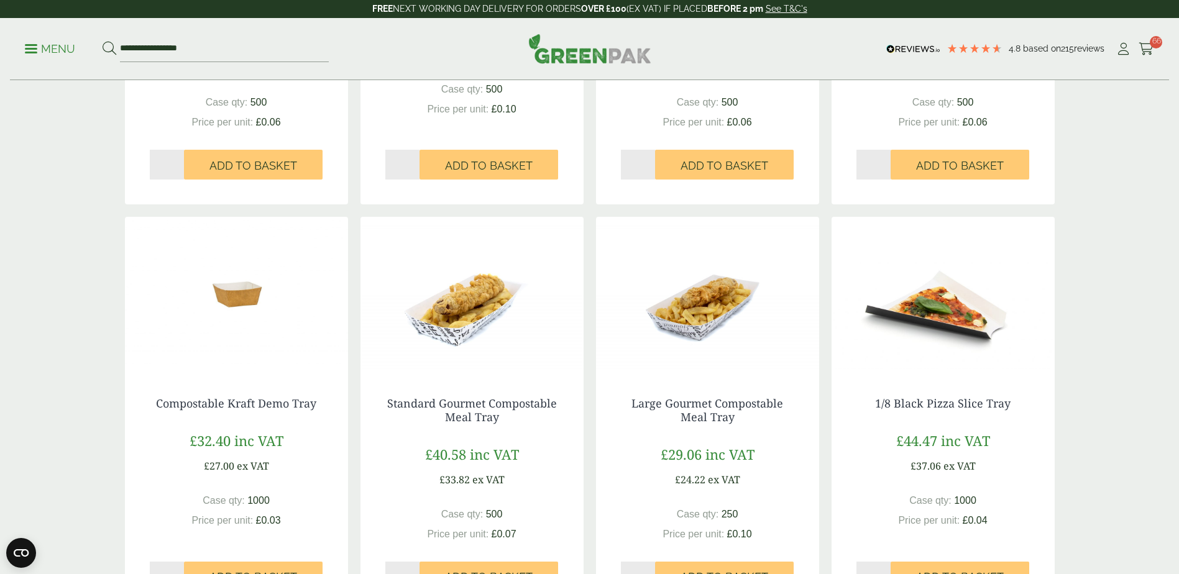
scroll to position [1243, 0]
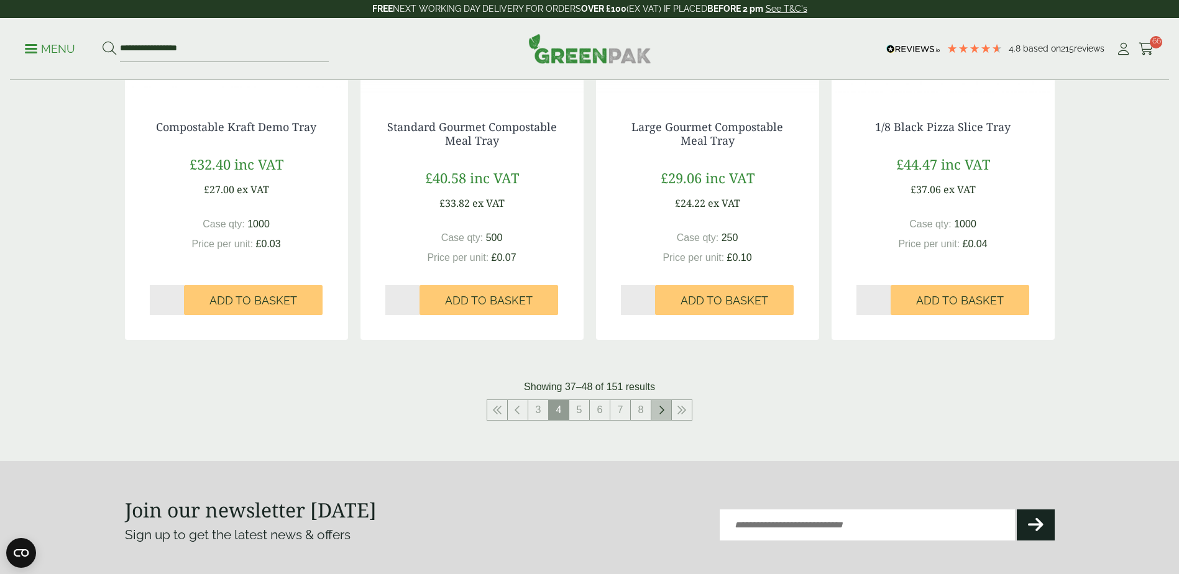
click at [659, 408] on icon at bounding box center [661, 410] width 6 height 10
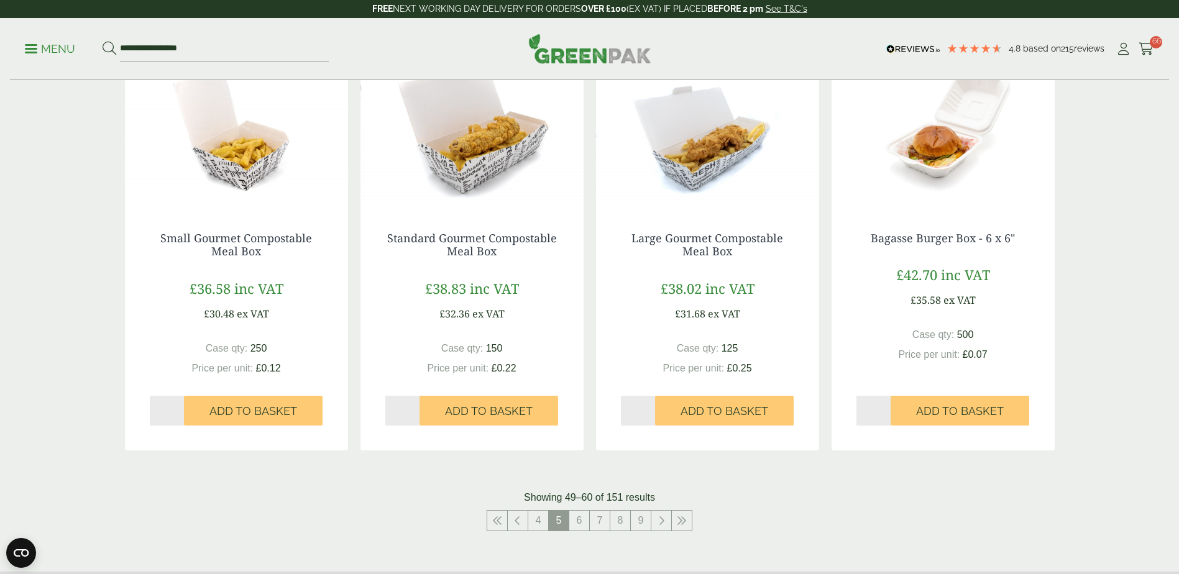
scroll to position [1243, 0]
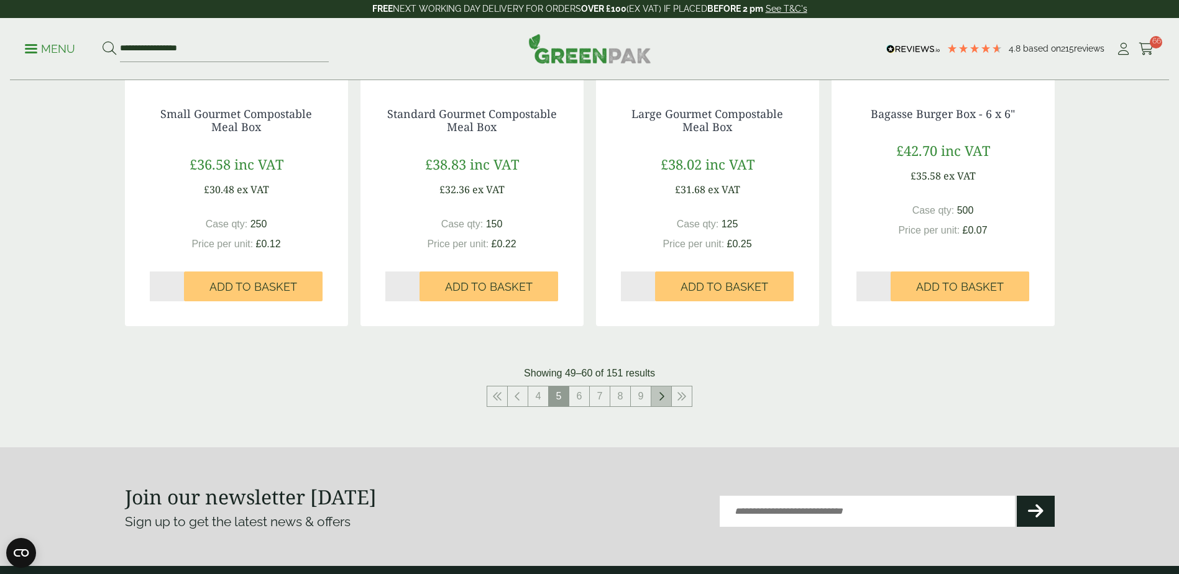
click at [659, 390] on link at bounding box center [661, 397] width 20 height 20
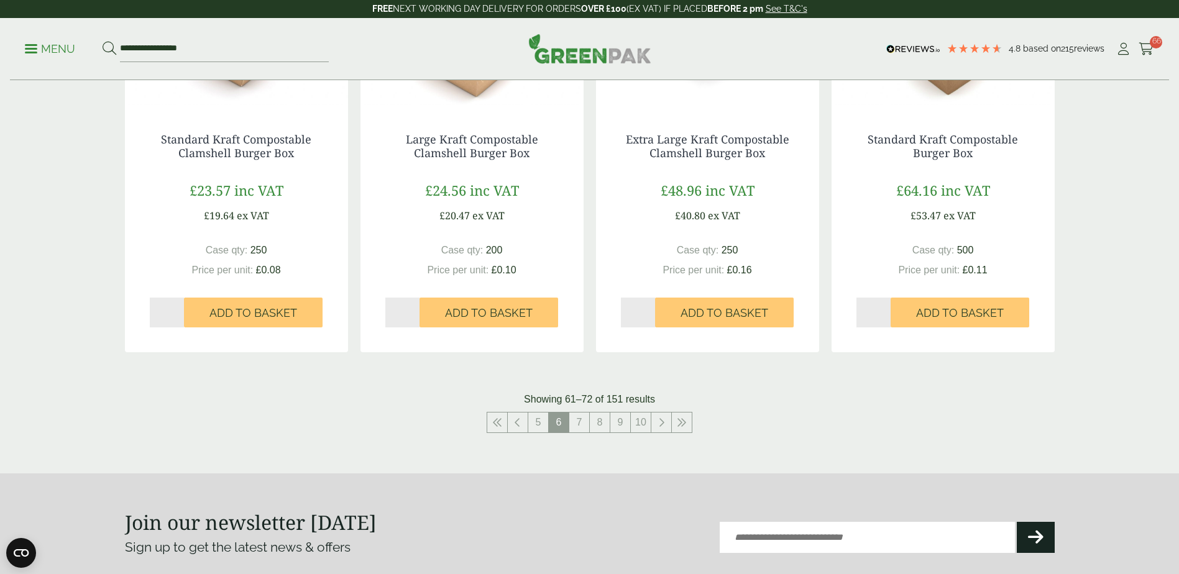
scroll to position [1243, 0]
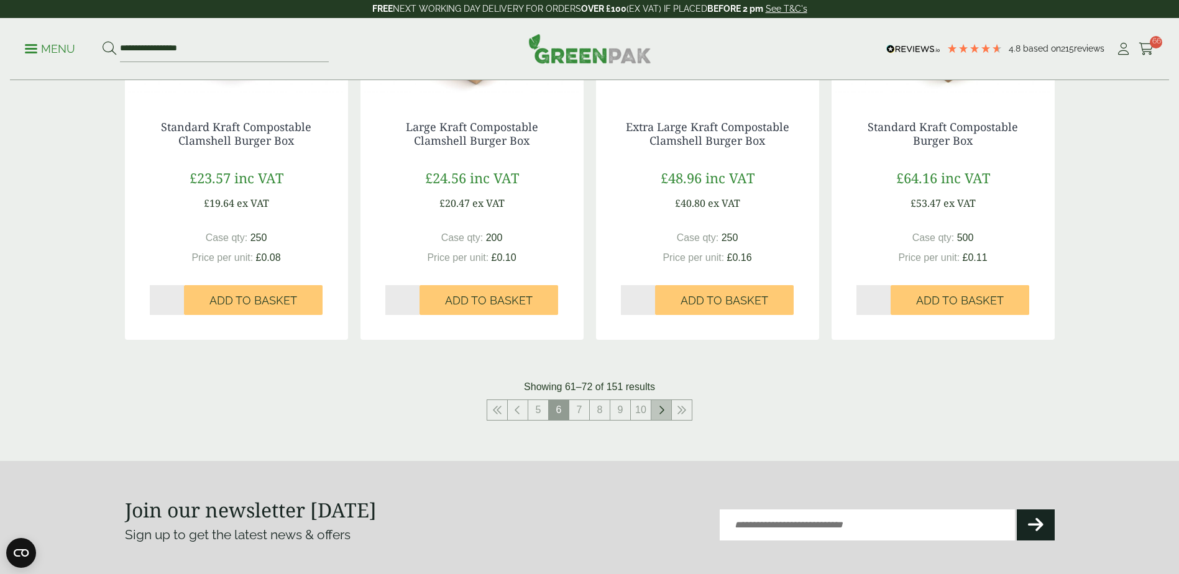
click at [653, 406] on link at bounding box center [661, 410] width 20 height 20
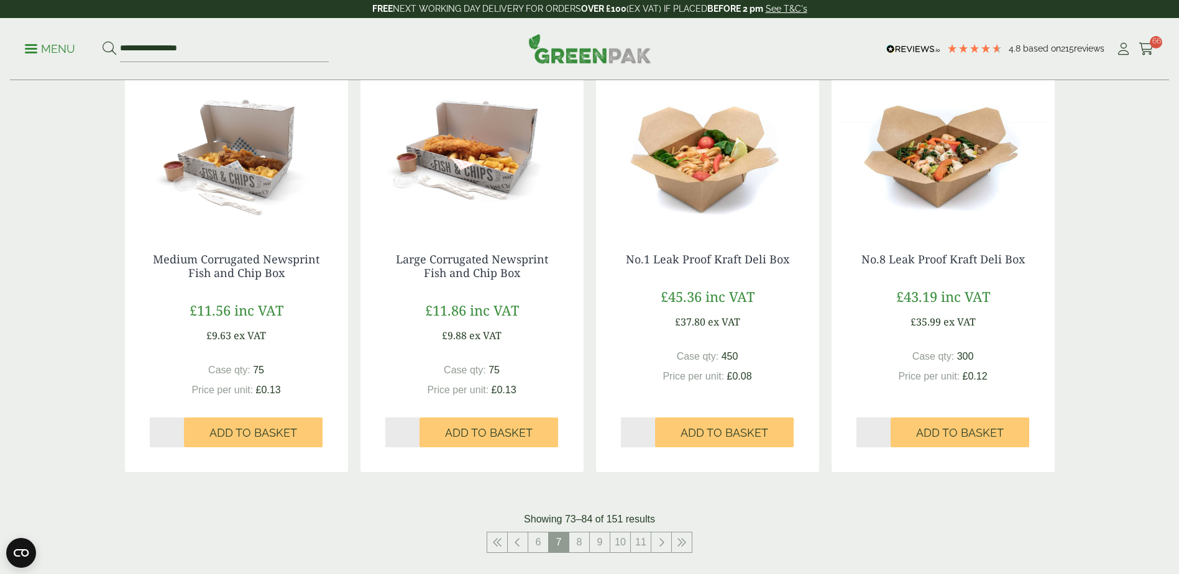
scroll to position [1119, 0]
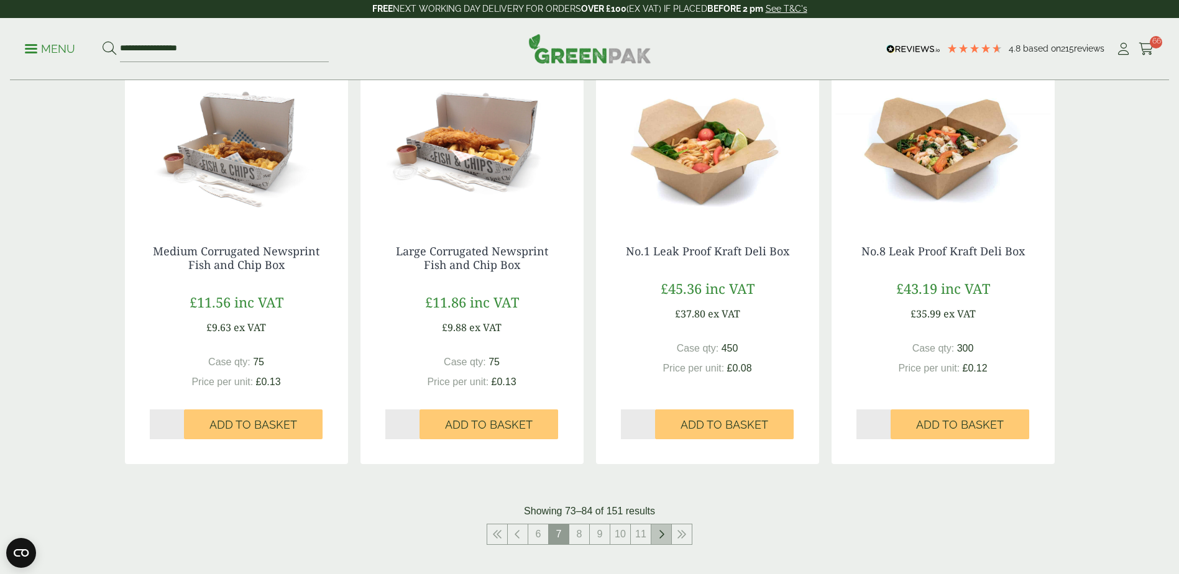
click at [656, 530] on link at bounding box center [661, 535] width 20 height 20
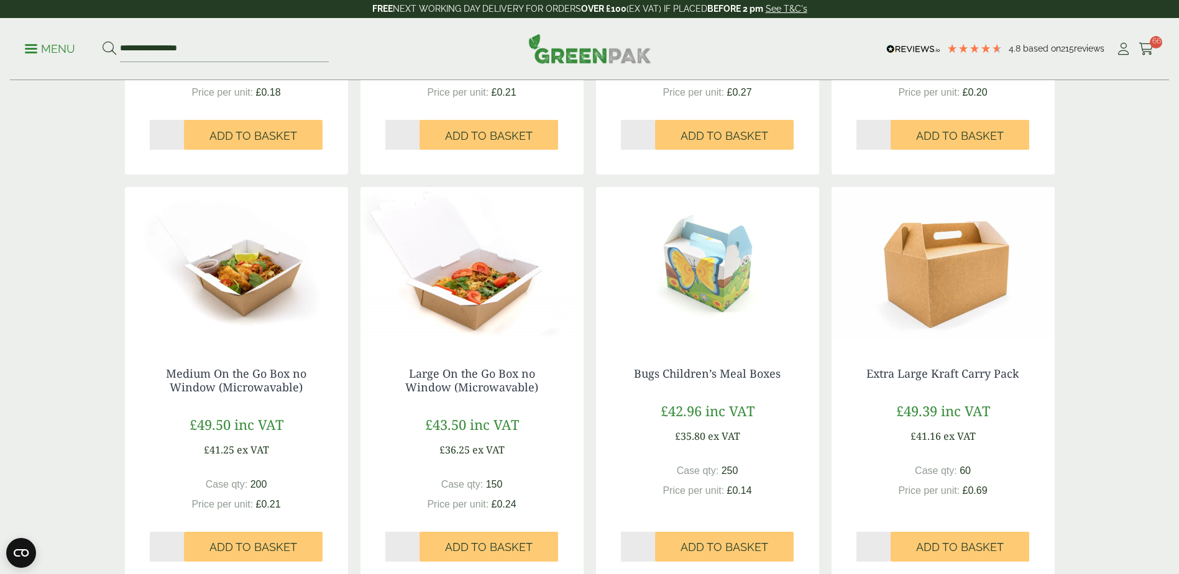
scroll to position [1243, 0]
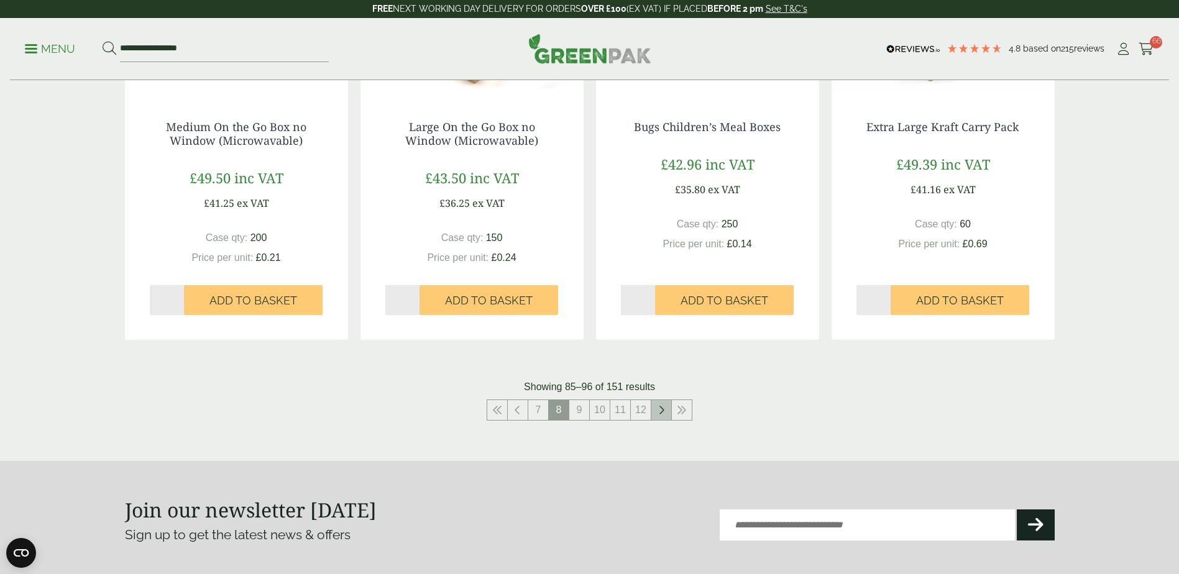
click at [654, 402] on link at bounding box center [661, 410] width 20 height 20
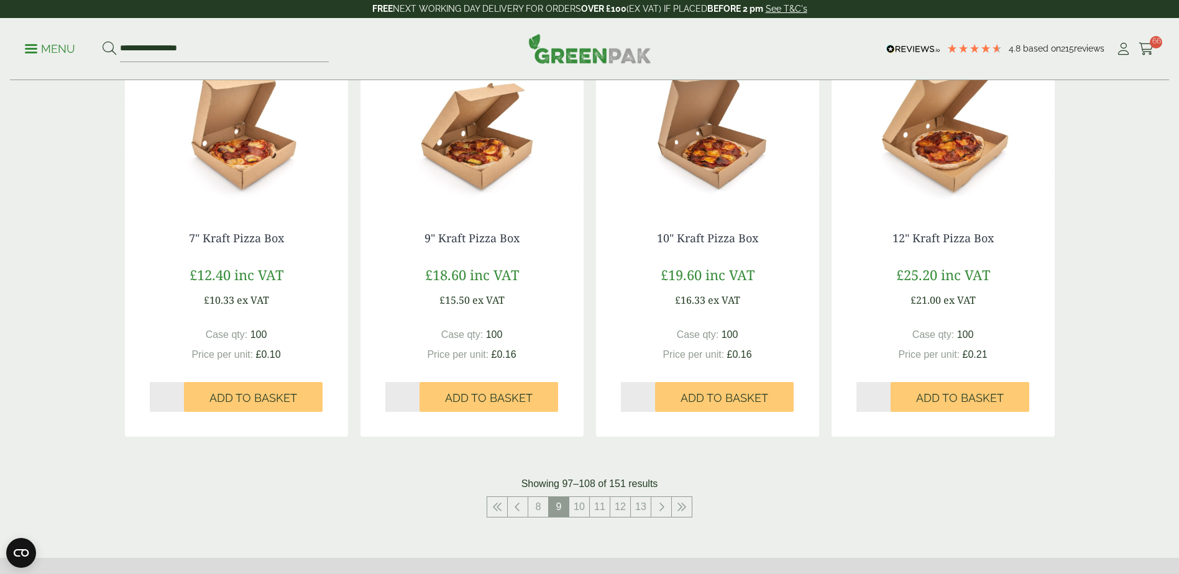
scroll to position [1368, 0]
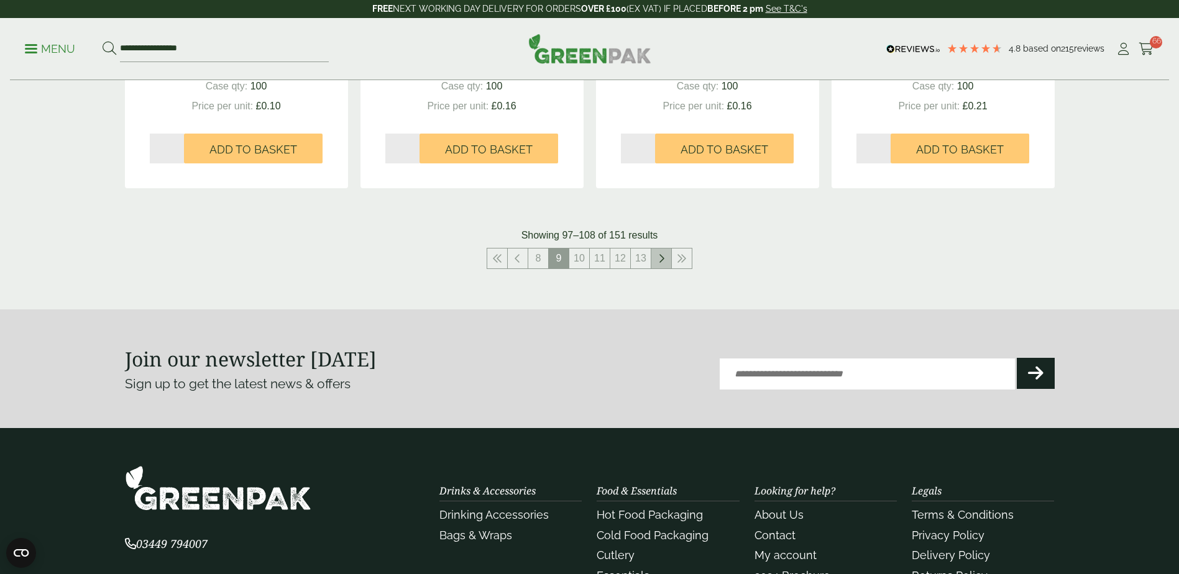
click at [666, 263] on link at bounding box center [661, 259] width 20 height 20
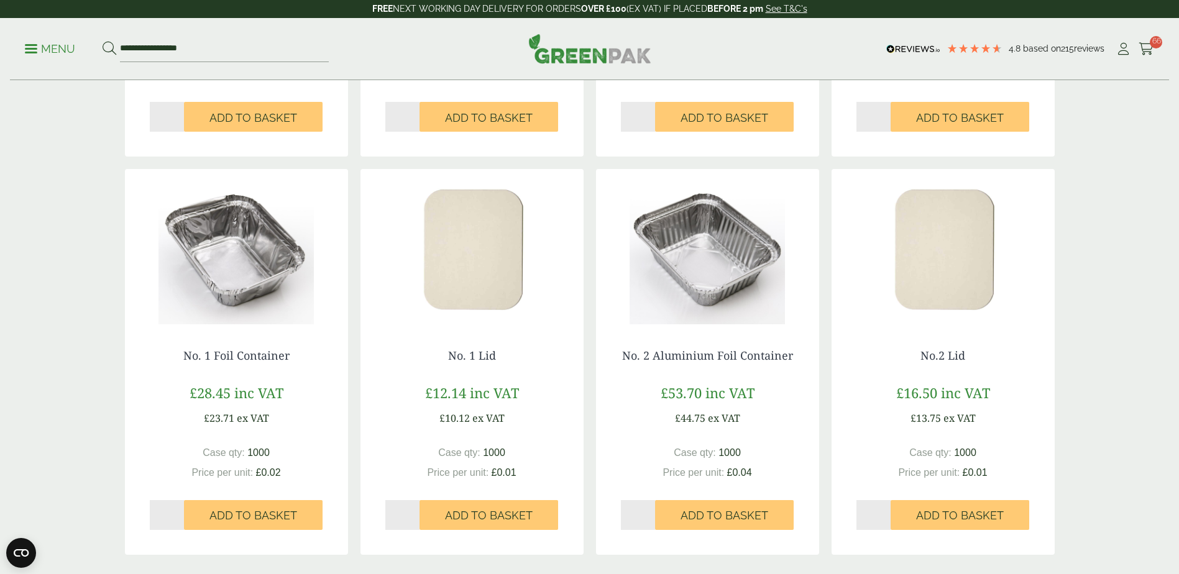
scroll to position [1119, 0]
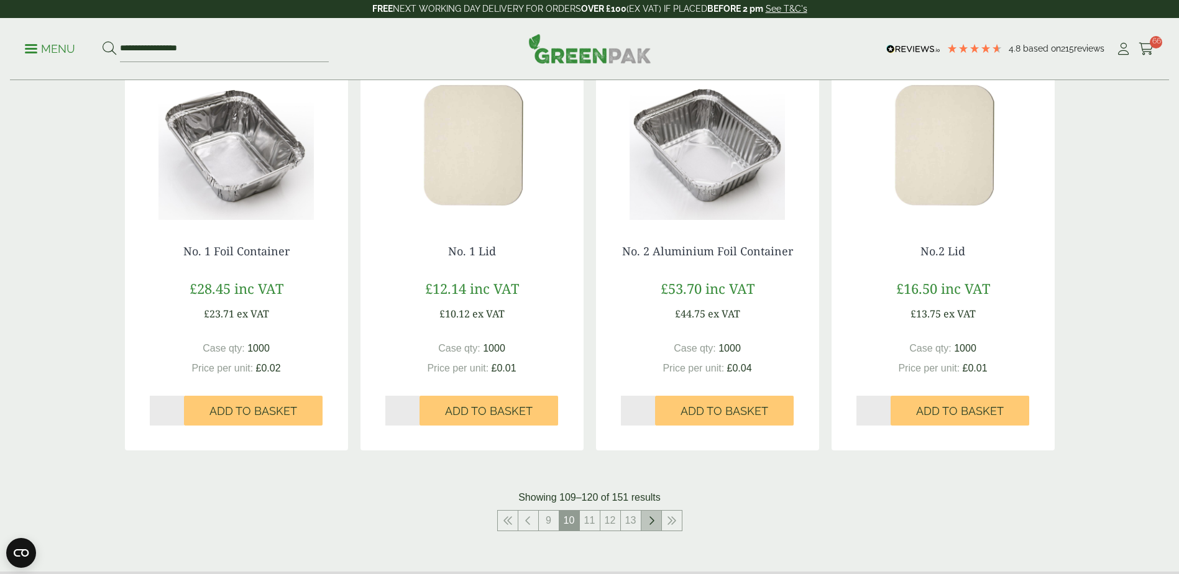
click at [652, 523] on icon at bounding box center [651, 521] width 6 height 10
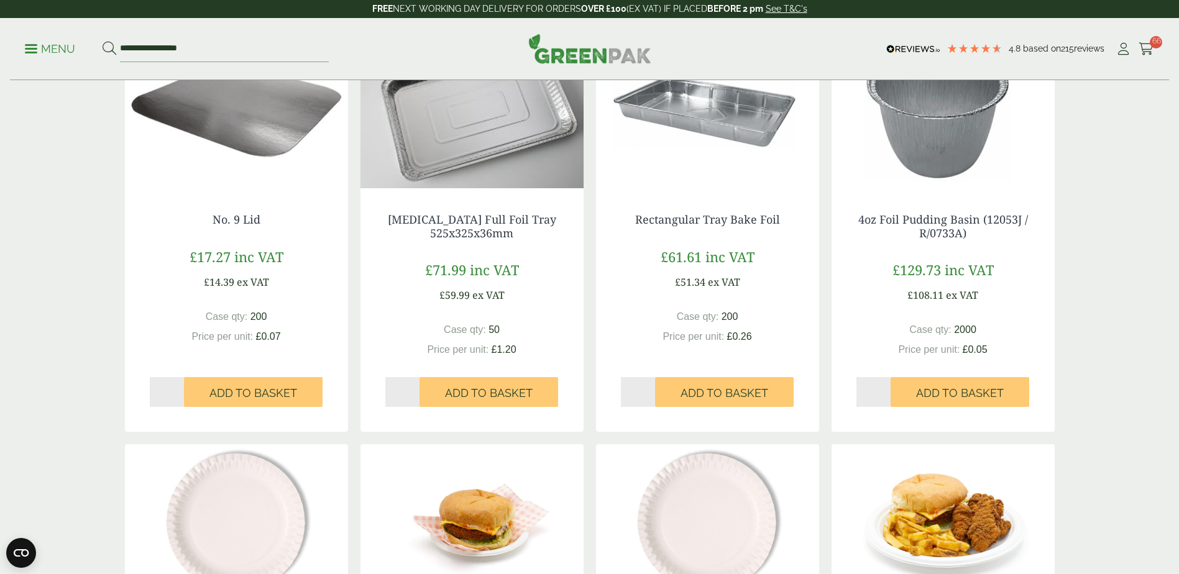
scroll to position [746, 0]
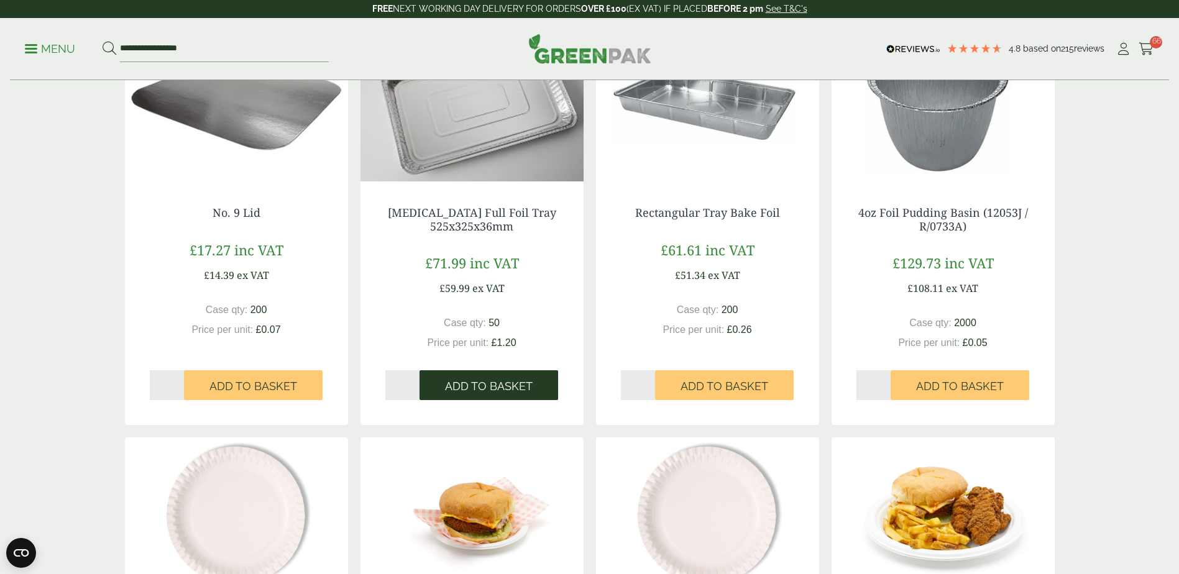
click at [468, 386] on span "Add to Basket" at bounding box center [489, 387] width 88 height 14
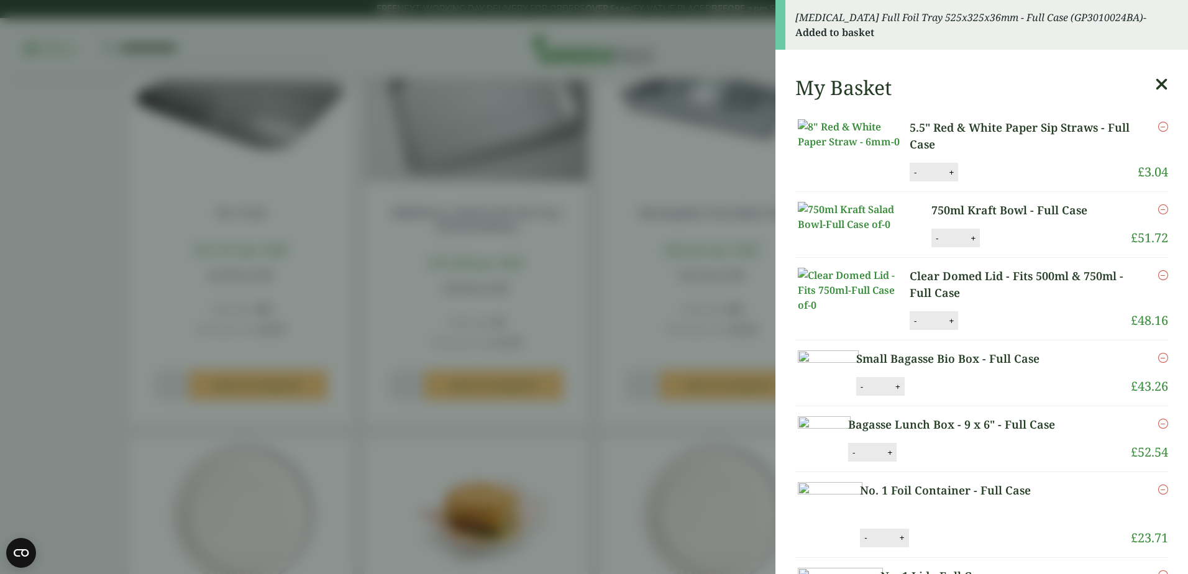
click at [691, 270] on aside "Gastro Full Foil Tray 525x325x36mm - Full Case (GP3010024BA) - Added to basket …" at bounding box center [594, 287] width 1188 height 574
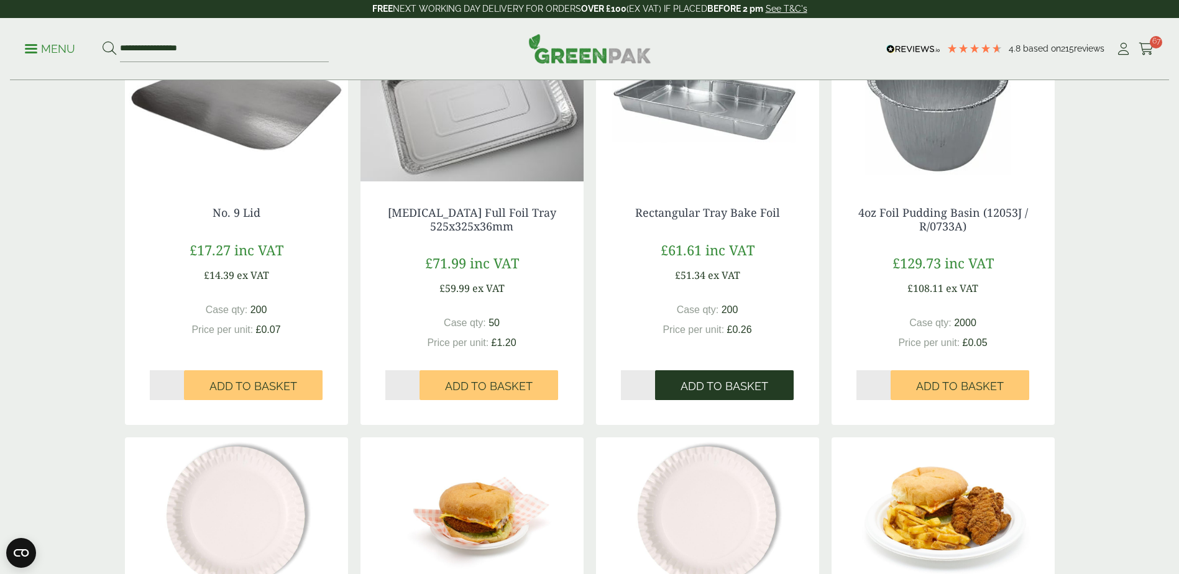
click at [715, 384] on span "Add to Basket" at bounding box center [725, 387] width 88 height 14
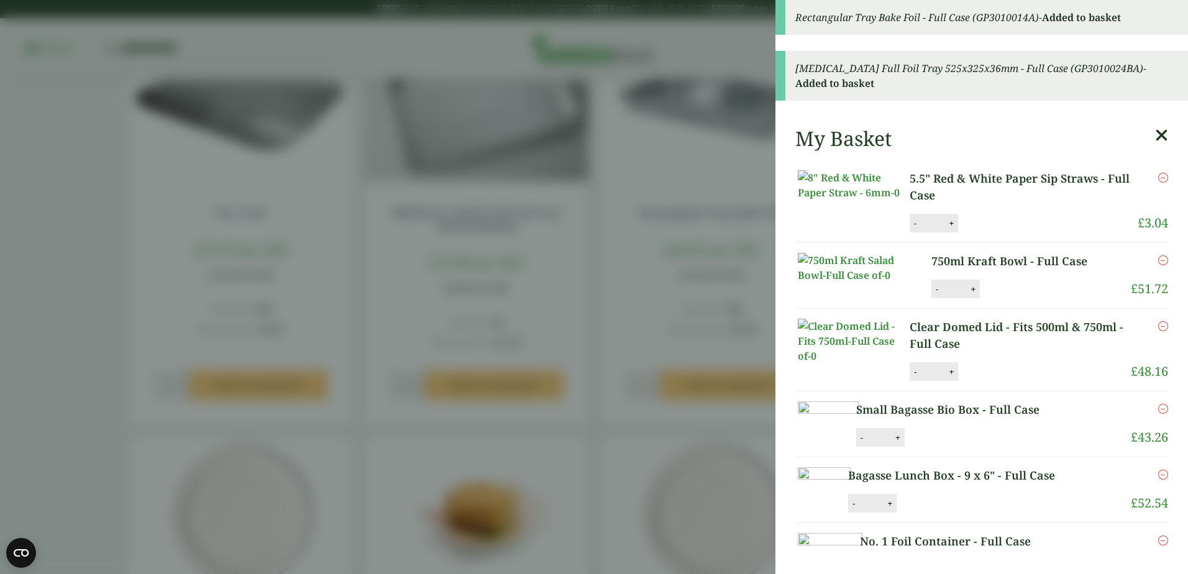
click at [653, 321] on aside "Rectangular Tray Bake Foil - Full Case (GP3010014A) - Added to basket Gastro Fu…" at bounding box center [594, 287] width 1188 height 574
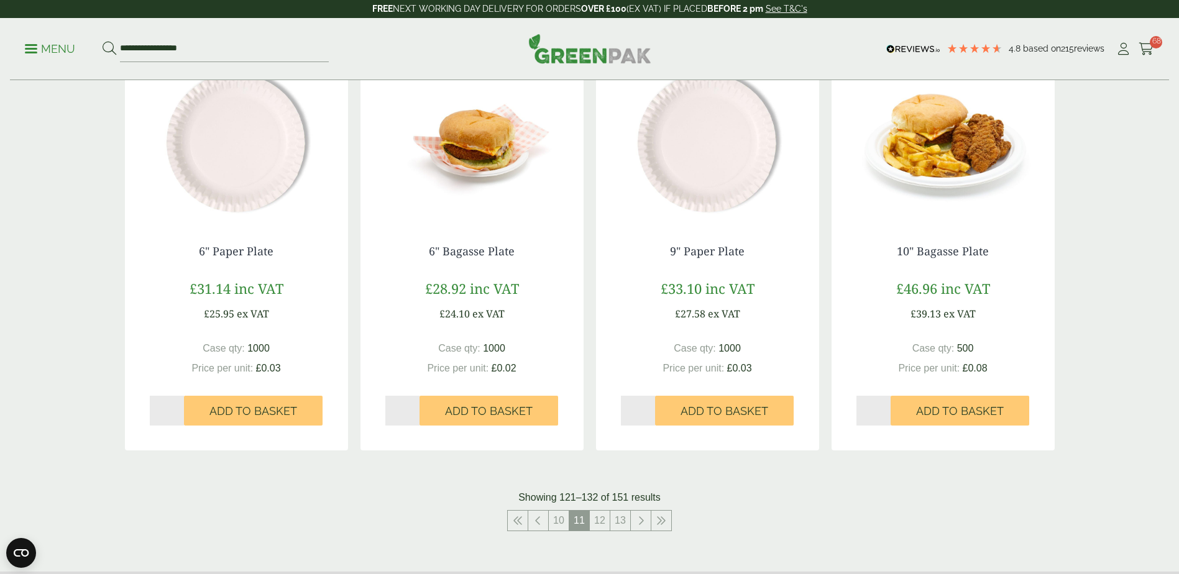
scroll to position [1243, 0]
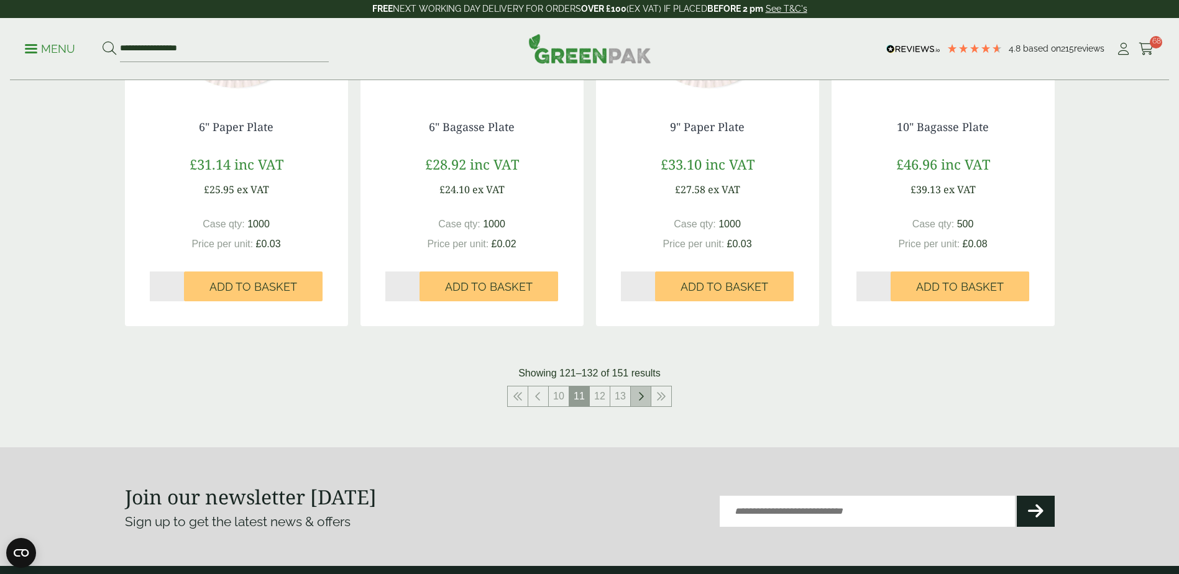
click at [634, 399] on link at bounding box center [641, 397] width 20 height 20
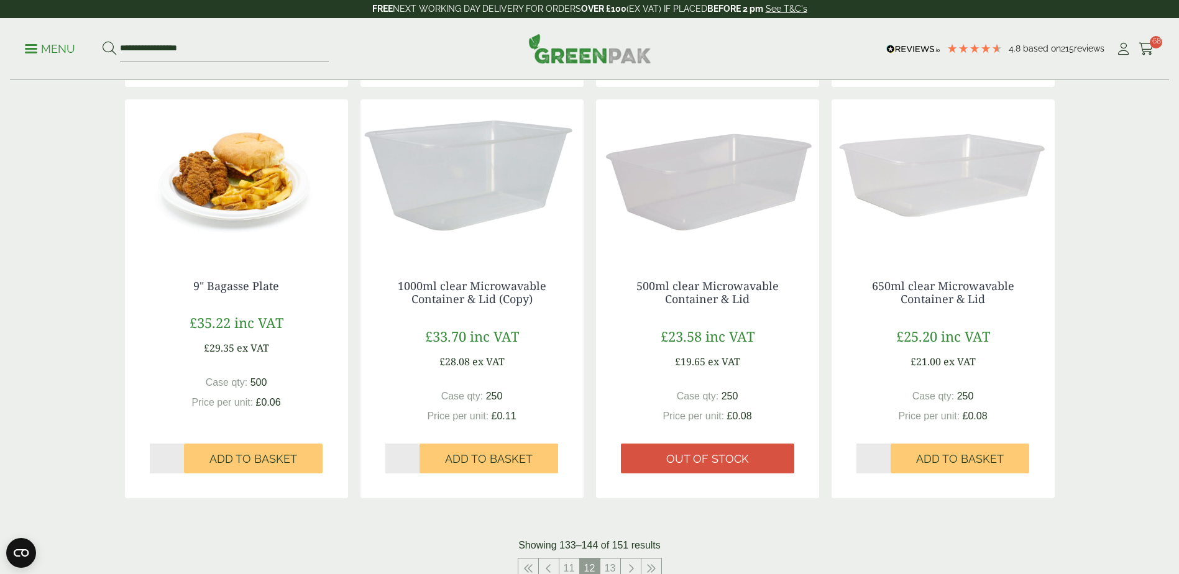
scroll to position [1119, 0]
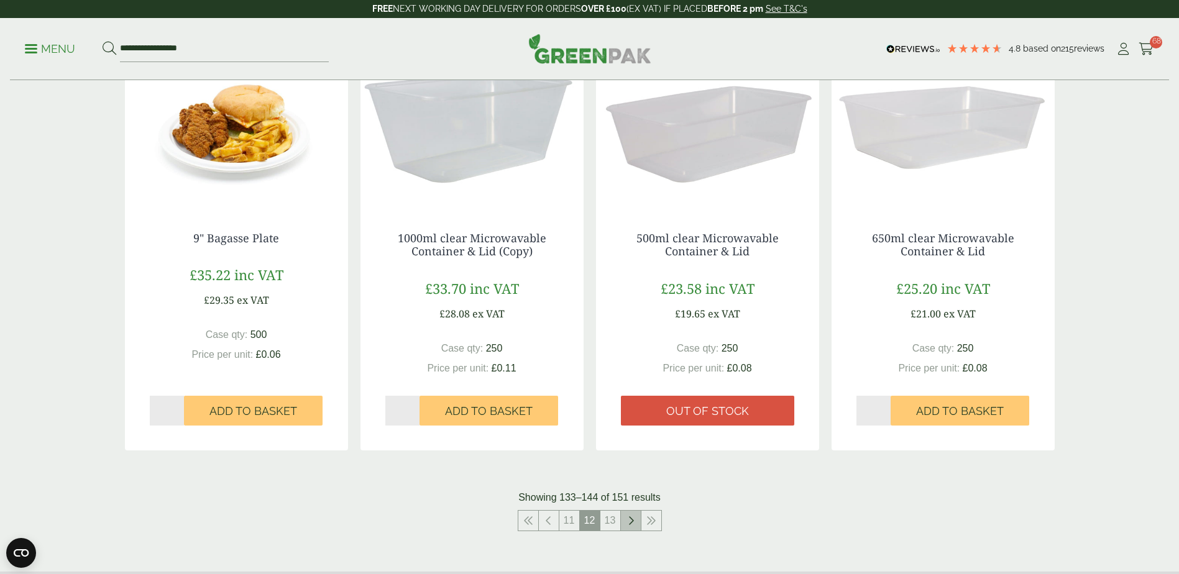
click at [633, 523] on icon at bounding box center [631, 521] width 6 height 10
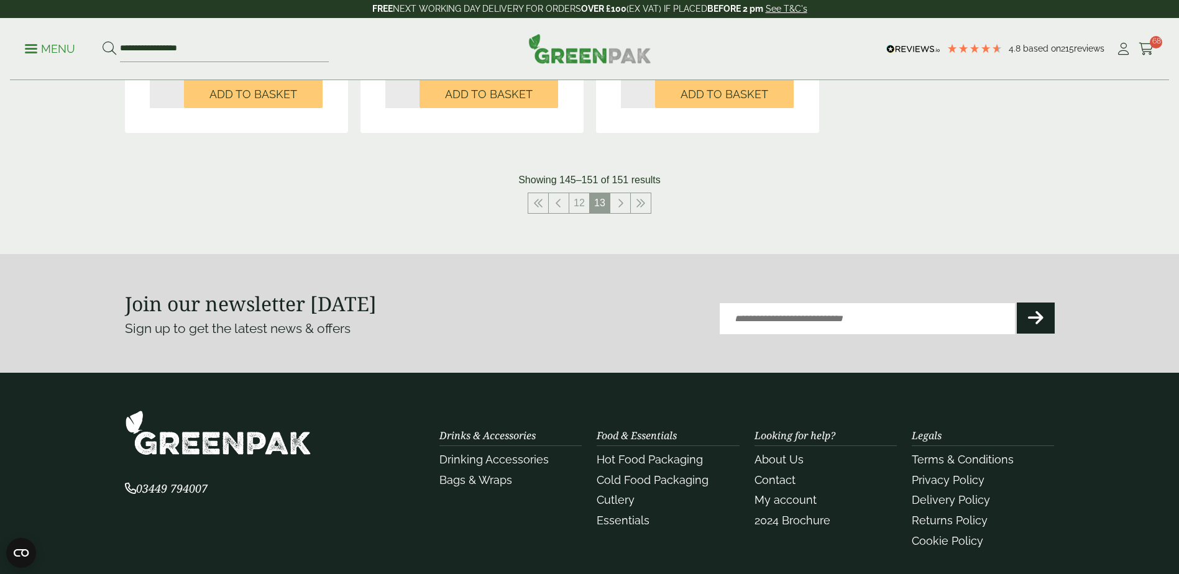
scroll to position [995, 0]
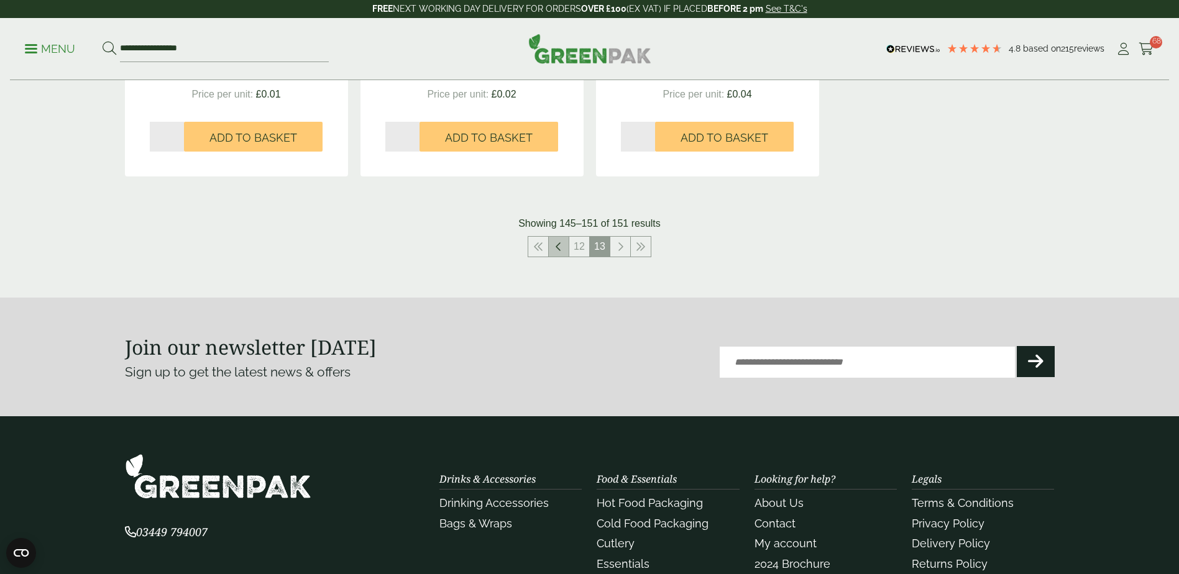
click at [560, 252] on link at bounding box center [559, 247] width 20 height 20
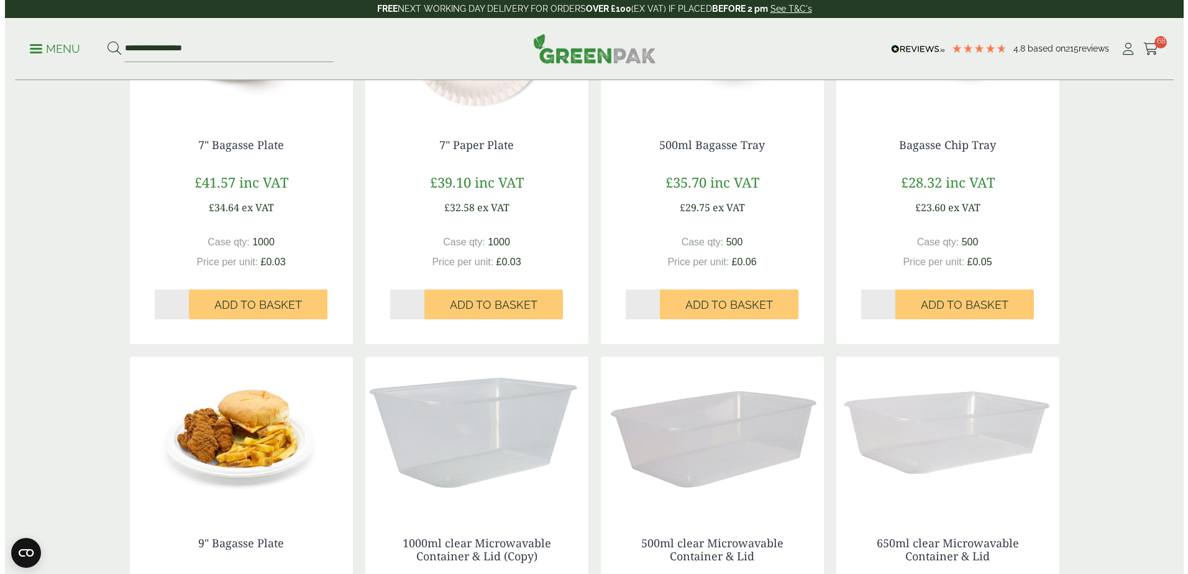
scroll to position [995, 0]
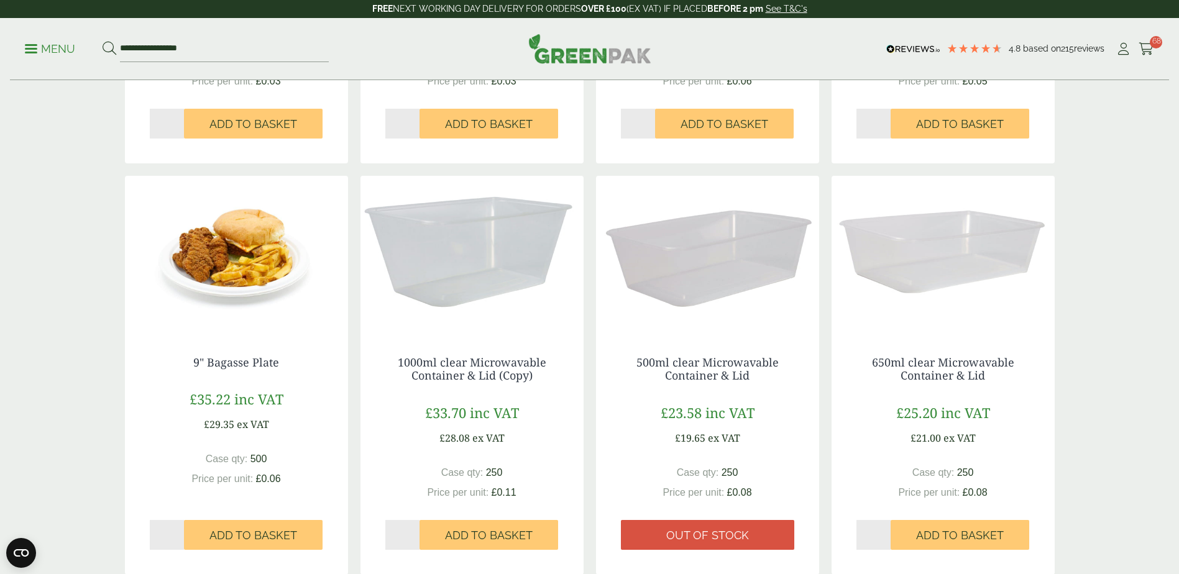
drag, startPoint x: 754, startPoint y: 377, endPoint x: 624, endPoint y: 365, distance: 130.4
click at [624, 365] on h4 "500ml clear Microwavable Container & Lid" at bounding box center [707, 369] width 173 height 27
click at [916, 536] on button "Add to Basket" at bounding box center [960, 535] width 139 height 30
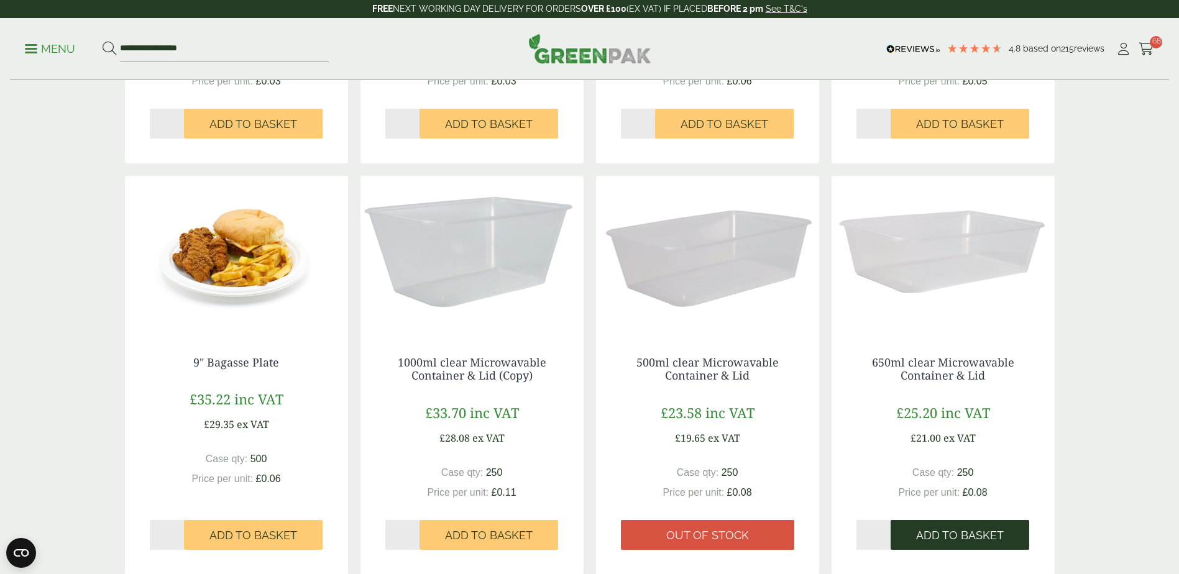
click at [916, 536] on button "Add to Basket" at bounding box center [960, 535] width 139 height 30
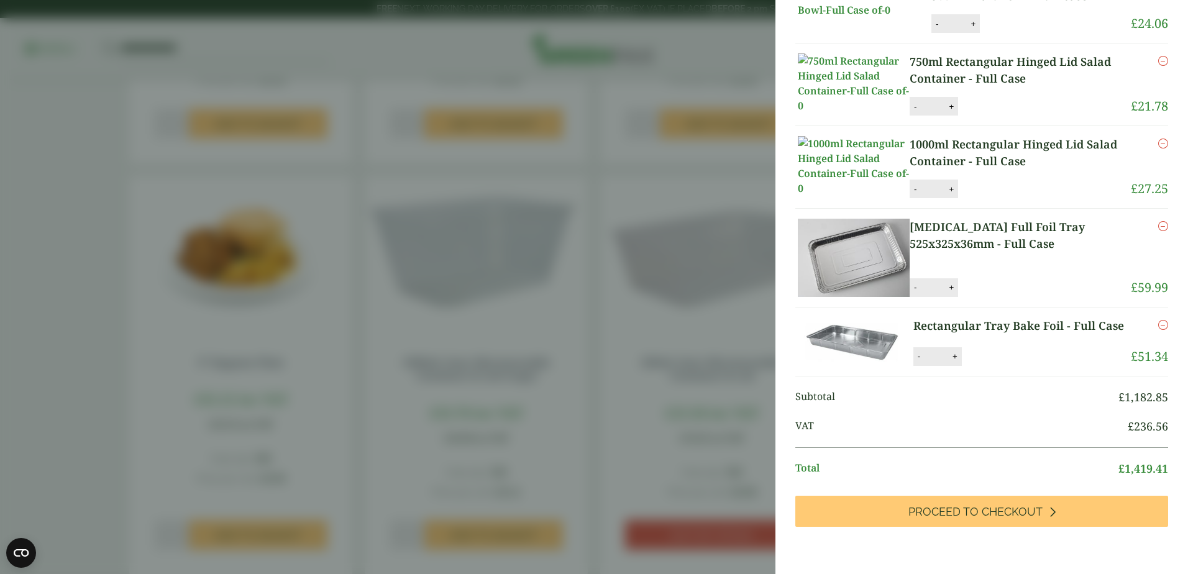
scroll to position [3501, 0]
click at [1159, 232] on icon "Remove this item" at bounding box center [1164, 227] width 10 height 10
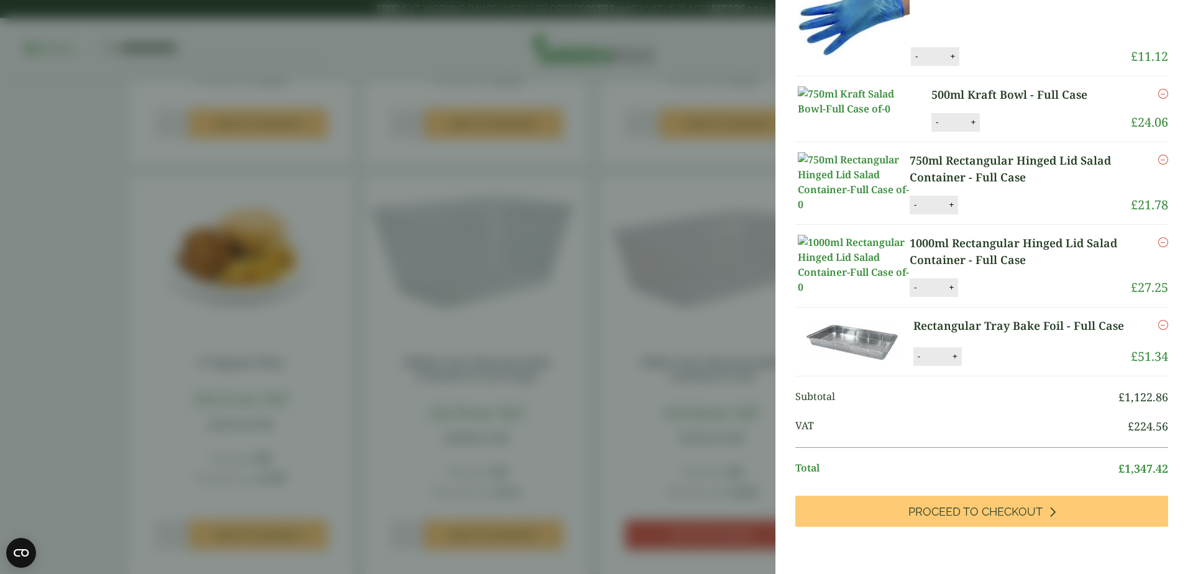
scroll to position [3552, 0]
click at [1159, 330] on icon "Remove this item" at bounding box center [1164, 325] width 10 height 10
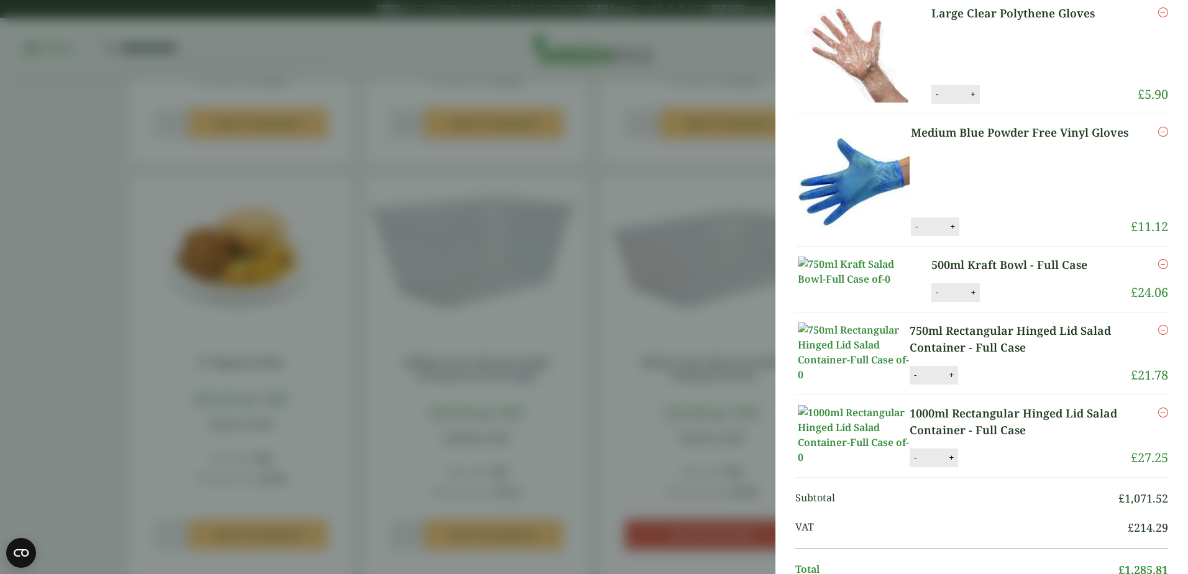
scroll to position [2574, 0]
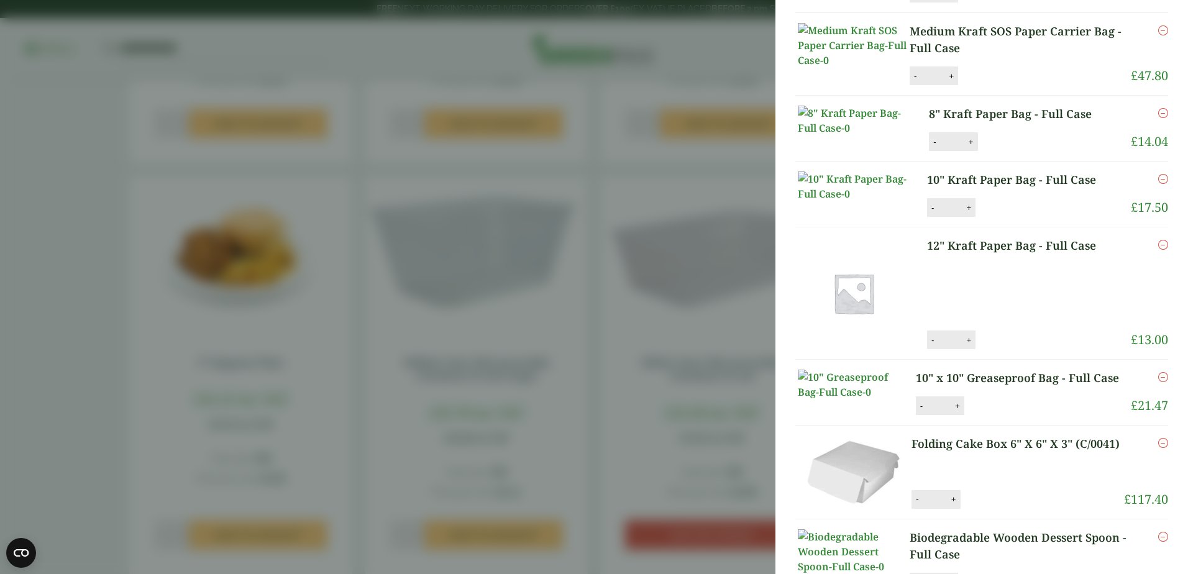
scroll to position [1360, 0]
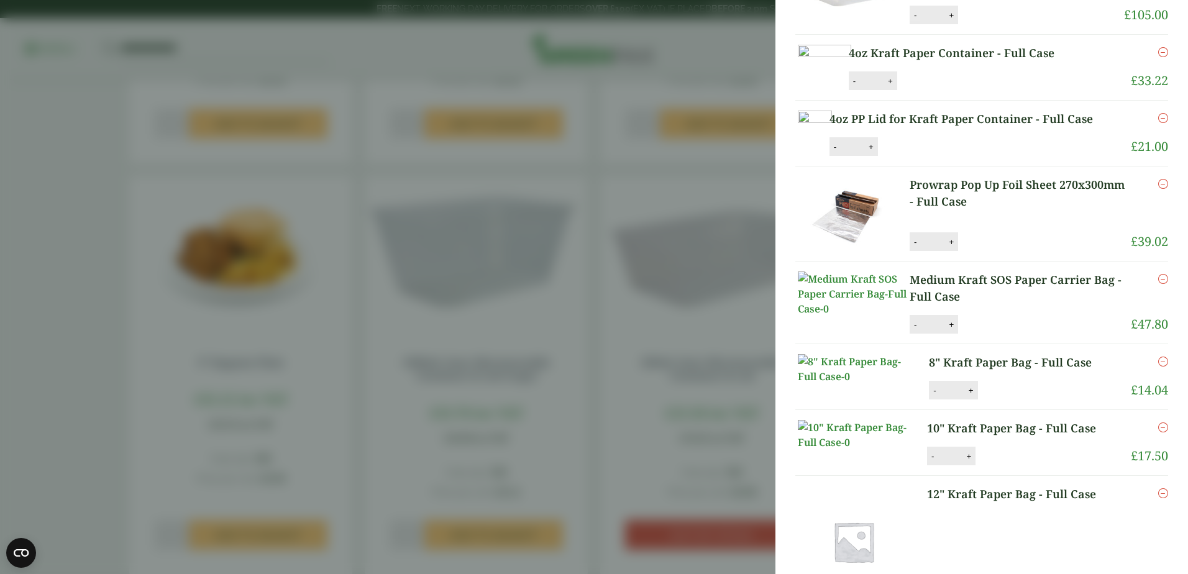
click at [920, 21] on button "-" at bounding box center [916, 15] width 10 height 11
type input "*"
click at [1014, 25] on button "Update" at bounding box center [992, 15] width 62 height 19
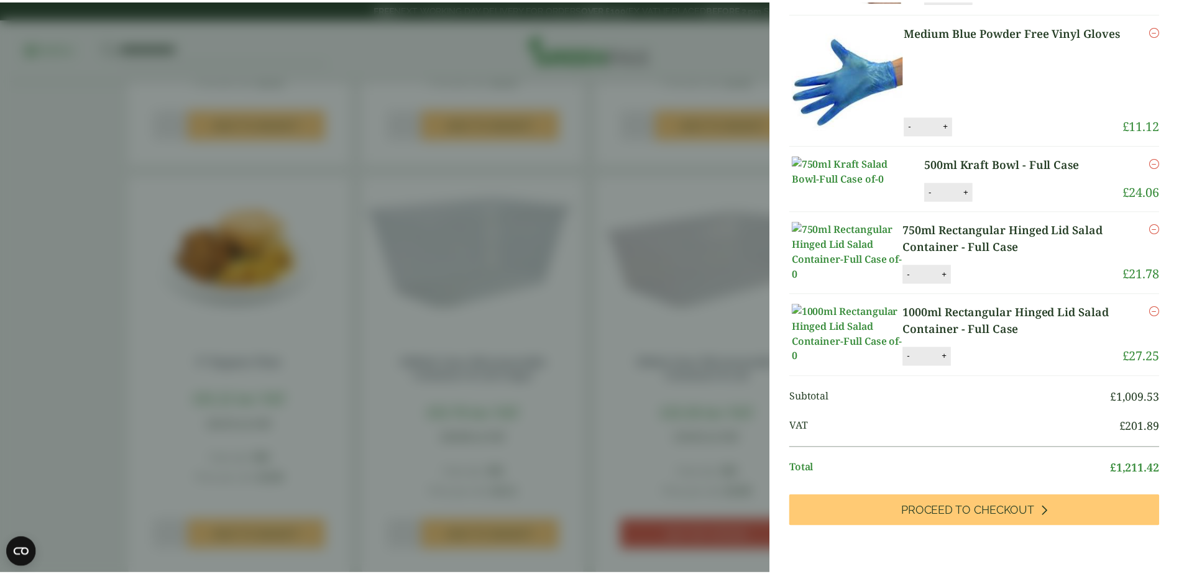
scroll to position [3349, 0]
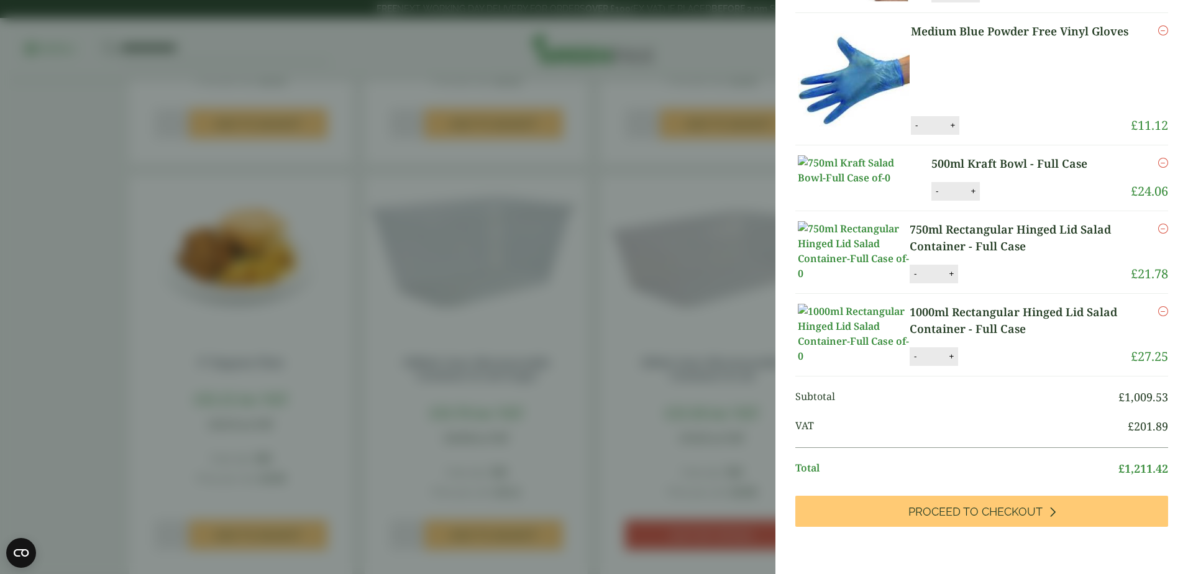
click at [592, 333] on aside "My Basket 5.5" Red & White Paper Sip Straws - Full Case 5.5" Red & White Paper …" at bounding box center [594, 287] width 1188 height 574
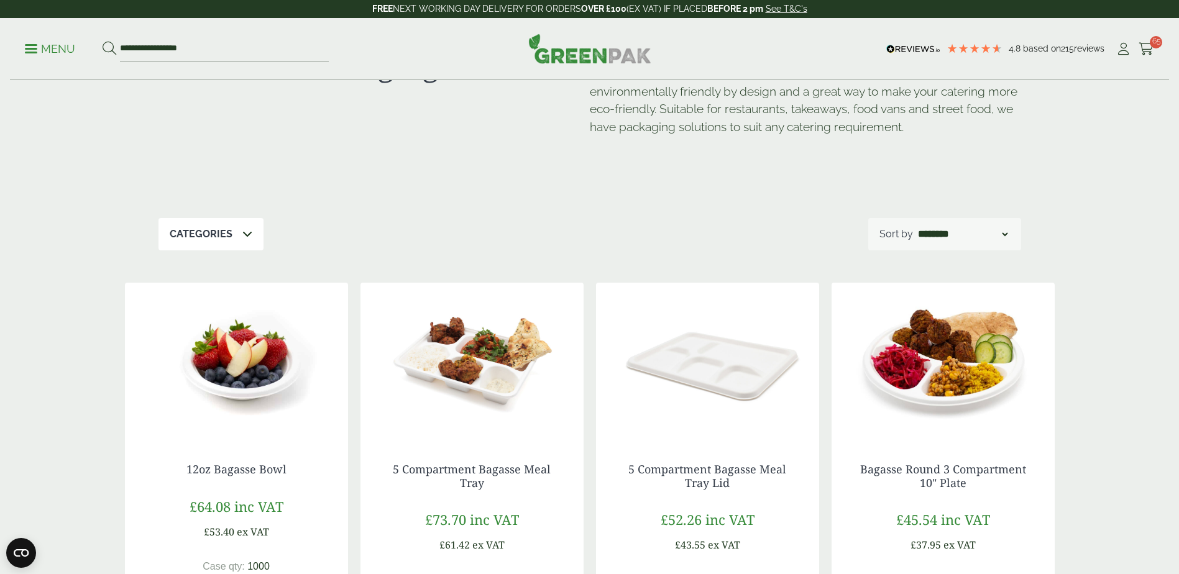
scroll to position [0, 0]
